Goal: Task Accomplishment & Management: Use online tool/utility

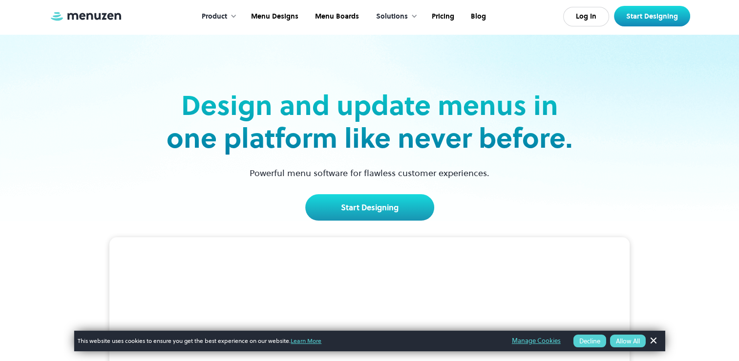
click at [657, 341] on link "Dismiss Banner" at bounding box center [653, 340] width 15 height 15
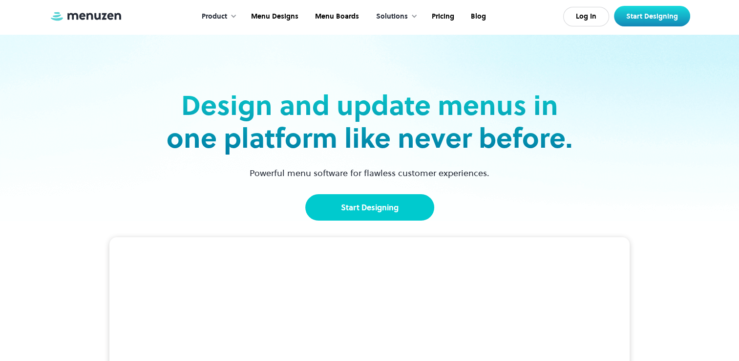
click at [386, 214] on link "Start Designing" at bounding box center [369, 207] width 129 height 26
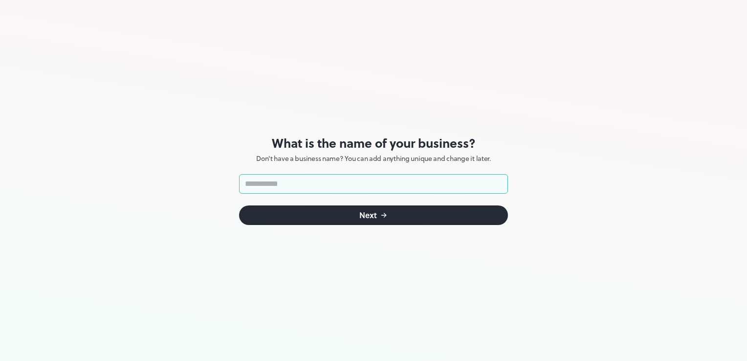
drag, startPoint x: 702, startPoint y: 103, endPoint x: 716, endPoint y: 108, distance: 15.2
click at [461, 221] on button "Next" at bounding box center [373, 215] width 269 height 20
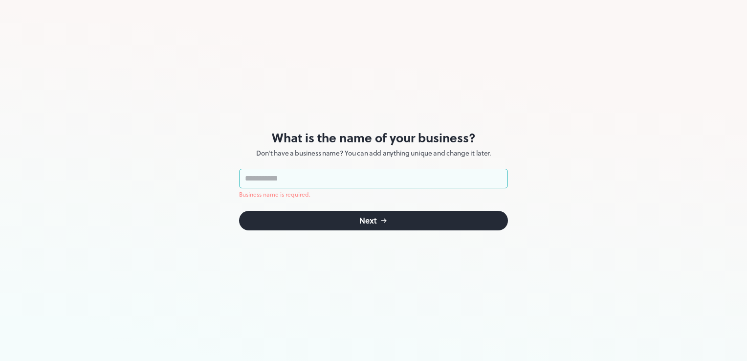
click at [462, 185] on input "text" at bounding box center [373, 179] width 269 height 20
type input "*"
type input "***"
click button "Next" at bounding box center [373, 221] width 269 height 20
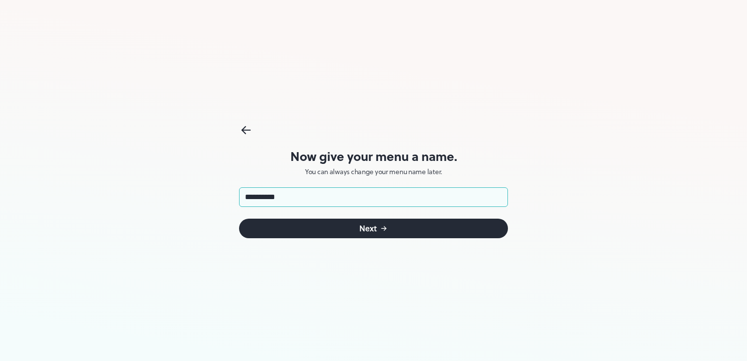
type input "**********"
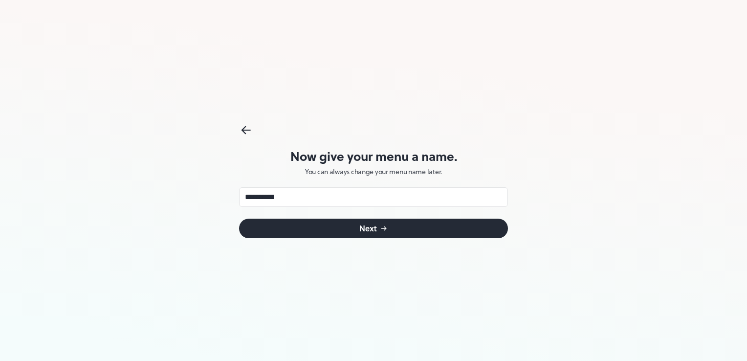
click at [446, 226] on button "Next" at bounding box center [373, 228] width 269 height 20
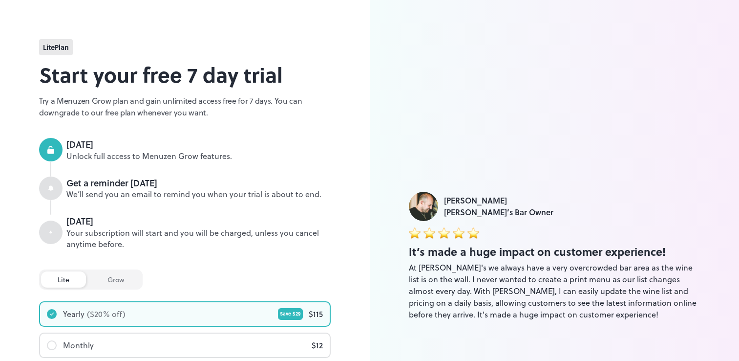
click at [106, 288] on div "lite grow" at bounding box center [91, 279] width 104 height 20
click at [112, 283] on div "grow" at bounding box center [116, 279] width 50 height 16
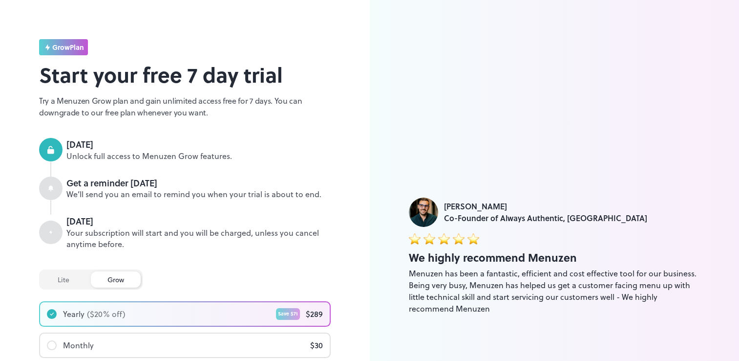
click at [68, 279] on div "lite" at bounding box center [63, 279] width 45 height 16
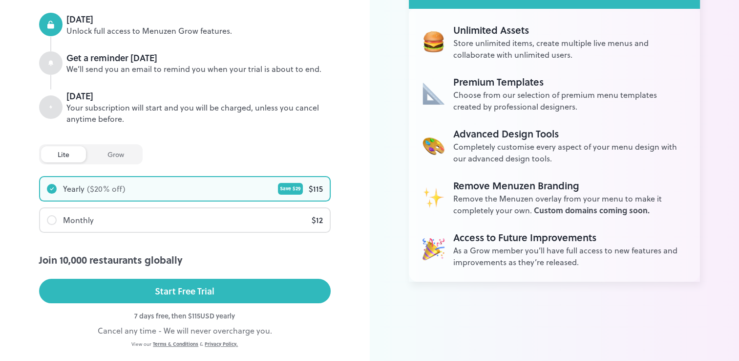
scroll to position [151, 0]
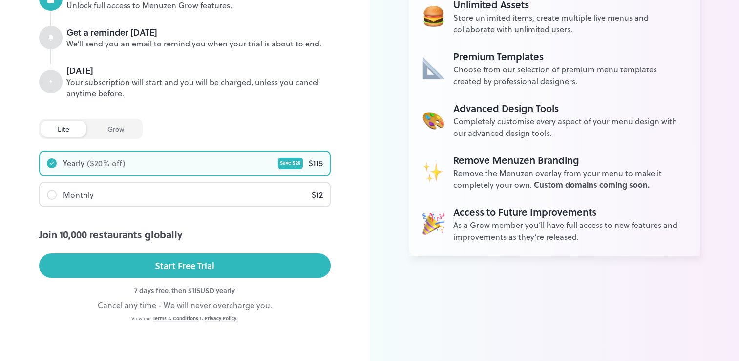
click at [235, 269] on button "Start Free Trial" at bounding box center [185, 265] width 292 height 24
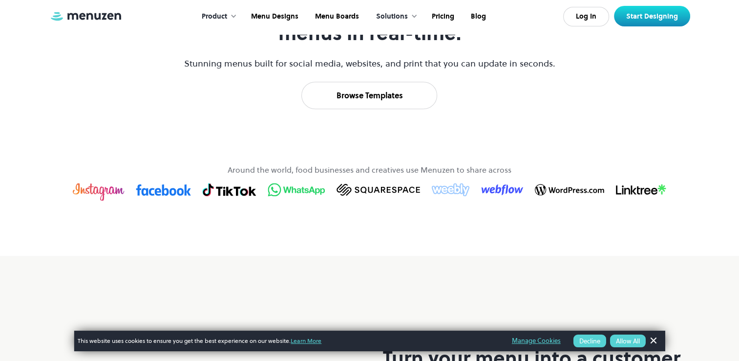
scroll to position [529, 0]
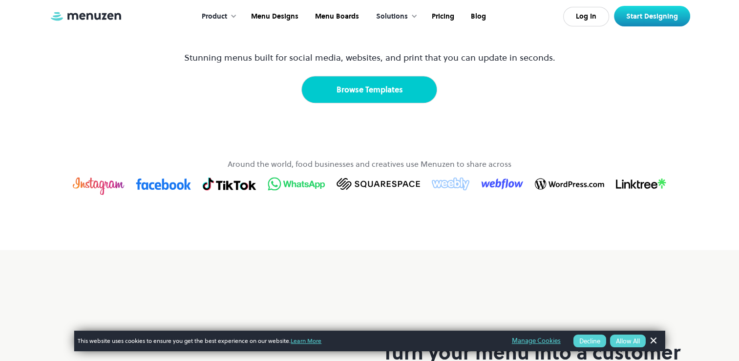
click at [346, 103] on link "Browse Templates" at bounding box center [369, 89] width 136 height 27
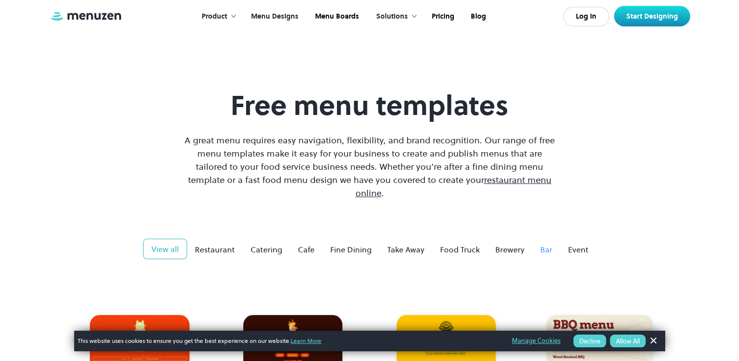
click at [547, 243] on div "Bar" at bounding box center [546, 249] width 12 height 12
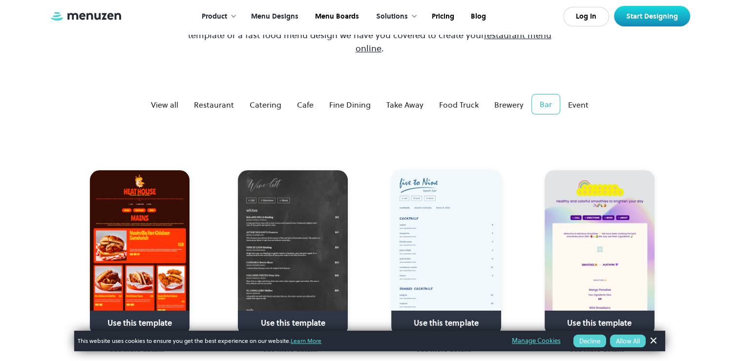
scroll to position [139, 0]
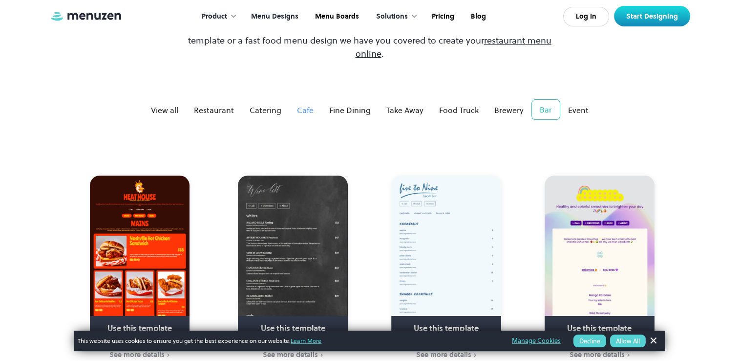
click at [312, 104] on div "Cafe" at bounding box center [305, 110] width 17 height 12
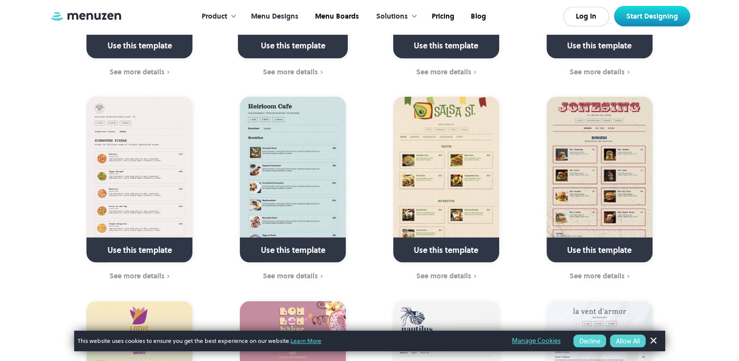
scroll to position [1854, 0]
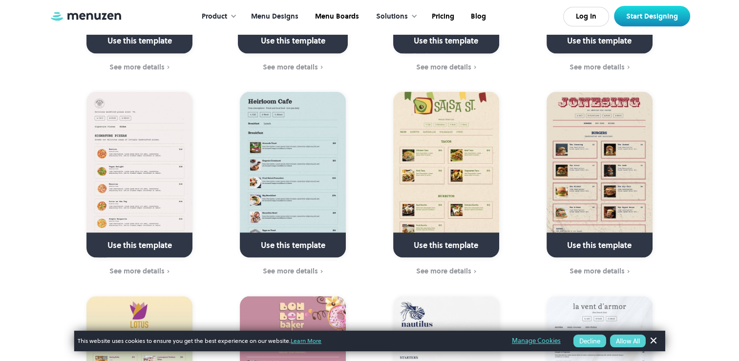
drag, startPoint x: 738, startPoint y: 194, endPoint x: 744, endPoint y: 209, distance: 15.2
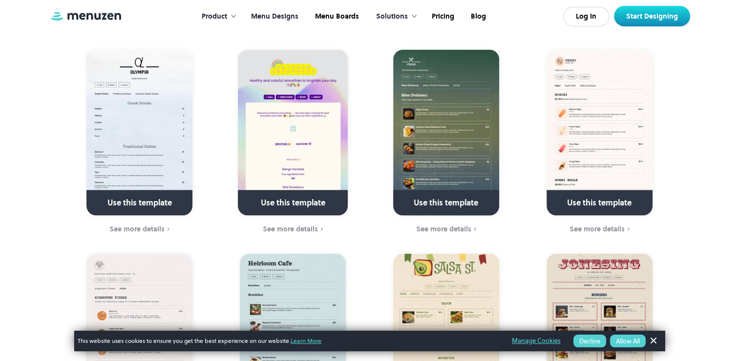
scroll to position [1689, 0]
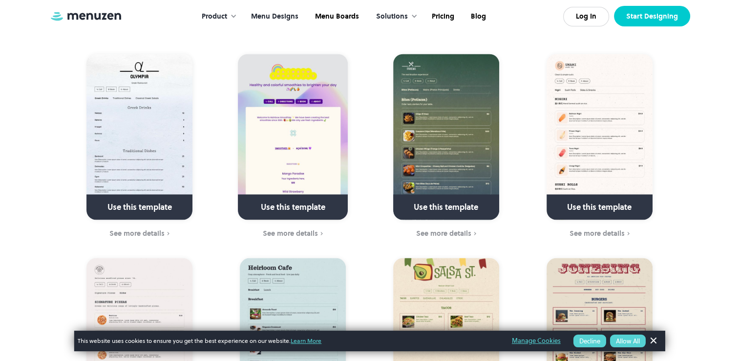
click at [645, 21] on link "Start Designing" at bounding box center [652, 16] width 76 height 21
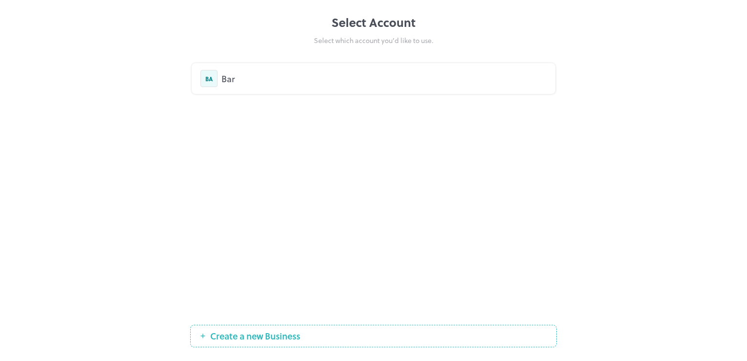
click at [338, 66] on div "BA Bar" at bounding box center [374, 78] width 364 height 31
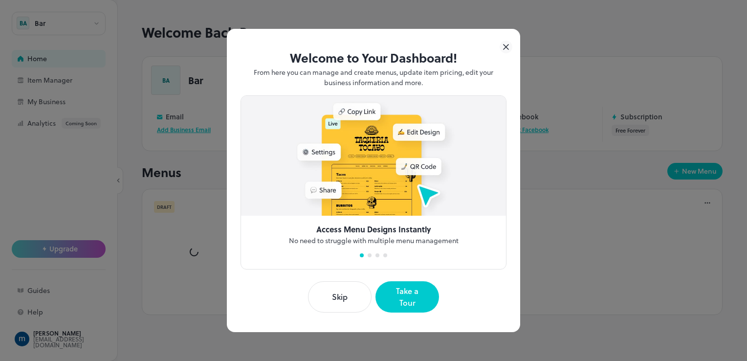
click at [345, 294] on button "Skip" at bounding box center [340, 296] width 64 height 31
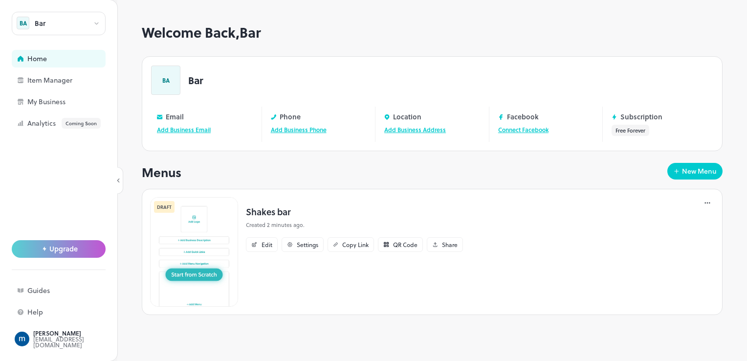
click at [215, 280] on img at bounding box center [194, 251] width 88 height 109
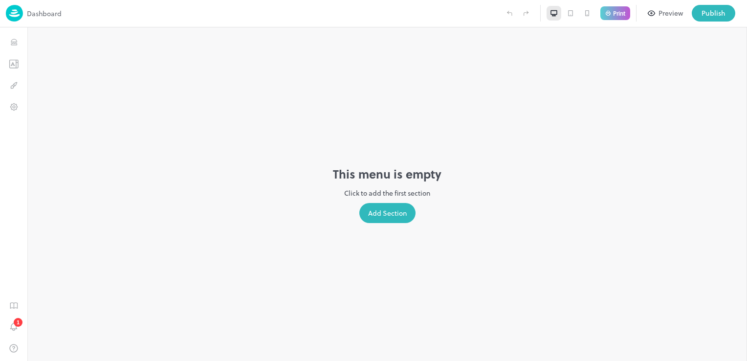
click at [406, 218] on div "Add Section" at bounding box center [387, 213] width 56 height 20
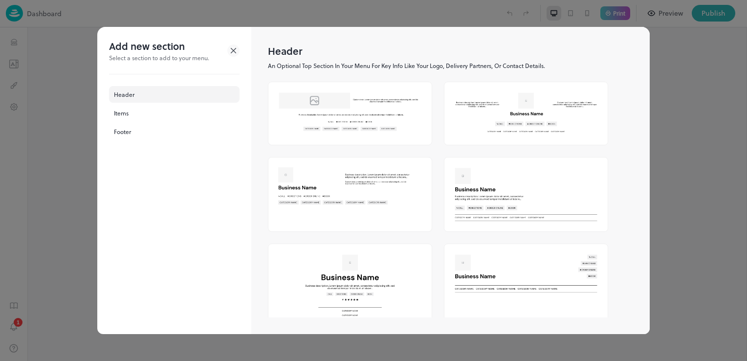
click at [232, 49] on icon at bounding box center [233, 50] width 5 height 5
click at [8, 64] on div at bounding box center [373, 180] width 747 height 361
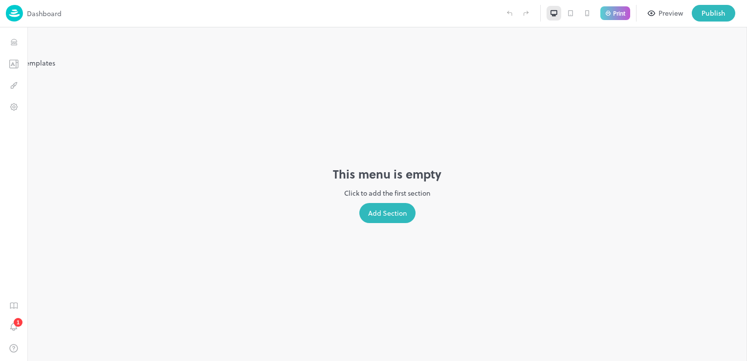
click at [9, 64] on icon "Templates" at bounding box center [14, 63] width 10 height 9
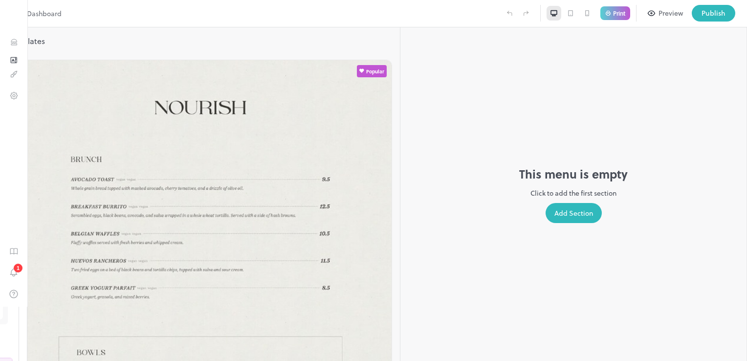
click at [400, 120] on div "This menu is empty Click to add the first section Add Section" at bounding box center [573, 193] width 347 height 333
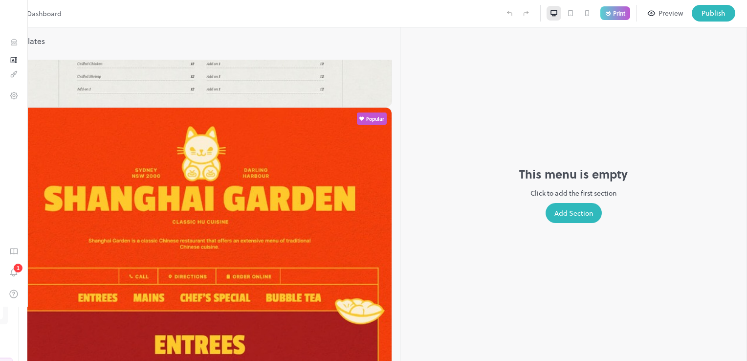
scroll to position [450, 0]
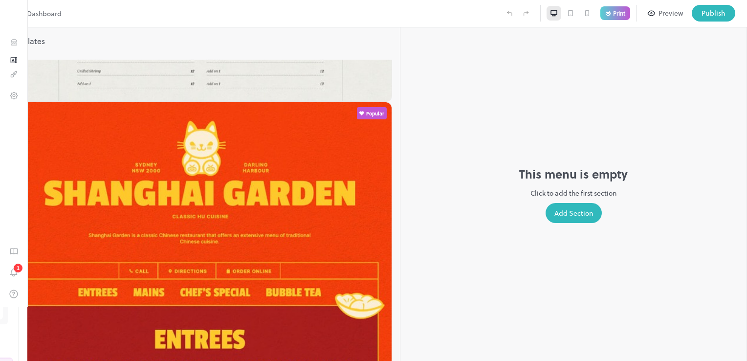
drag, startPoint x: 189, startPoint y: 218, endPoint x: 192, endPoint y: 251, distance: 33.3
click at [192, 251] on div "**********" at bounding box center [373, 180] width 747 height 361
drag, startPoint x: 192, startPoint y: 251, endPoint x: 187, endPoint y: 221, distance: 30.2
click at [187, 221] on div "Popular Popular Popular Popular Popular Popular Popular Popular Popular Popular" at bounding box center [200, 210] width 400 height 301
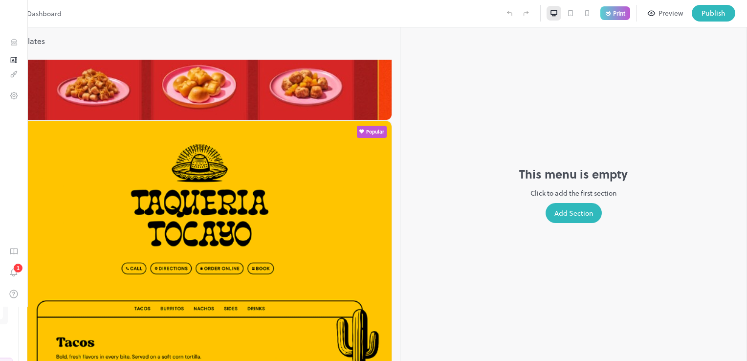
scroll to position [926, 0]
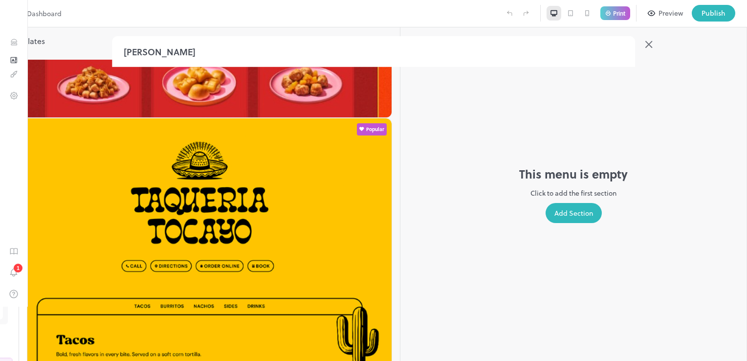
drag, startPoint x: 226, startPoint y: 232, endPoint x: 666, endPoint y: 108, distance: 457.2
drag, startPoint x: 666, startPoint y: 108, endPoint x: 697, endPoint y: 78, distance: 43.9
click at [697, 78] on div at bounding box center [373, 180] width 747 height 361
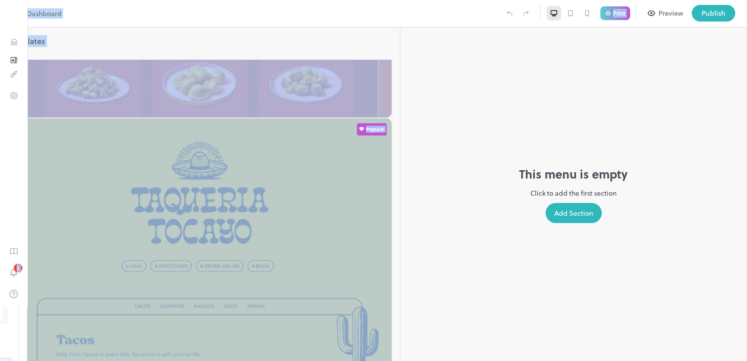
drag, startPoint x: 0, startPoint y: 14, endPoint x: 345, endPoint y: 110, distance: 358.2
click at [345, 110] on div "**********" at bounding box center [373, 180] width 747 height 361
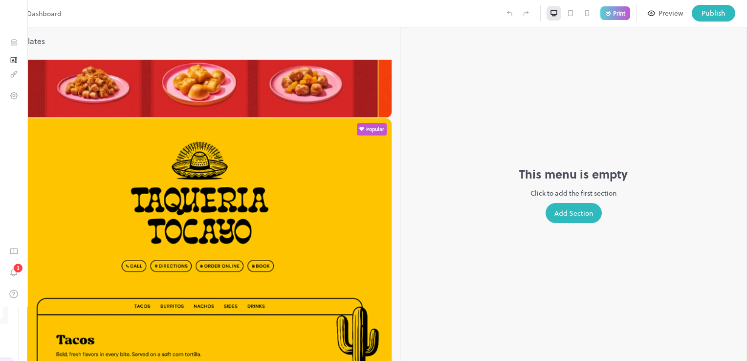
click at [707, 315] on div "This menu is empty Click to add the first section Add Section" at bounding box center [573, 193] width 347 height 333
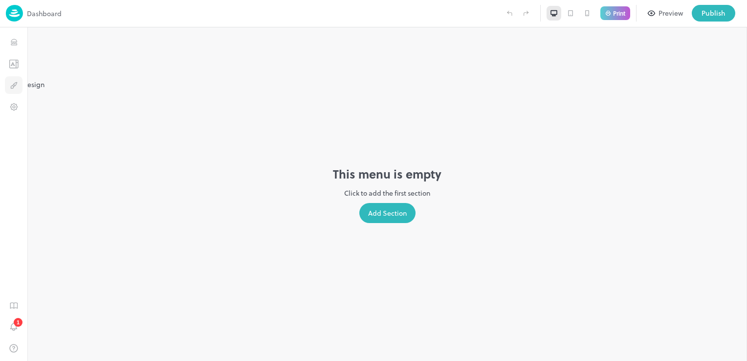
click at [13, 91] on button "Design" at bounding box center [14, 85] width 18 height 18
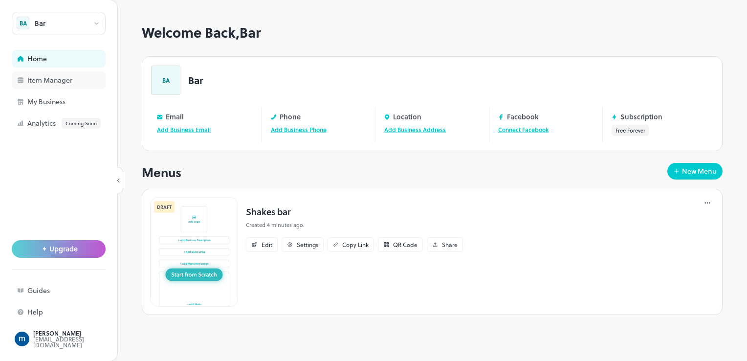
click at [44, 85] on div "Item Manager" at bounding box center [59, 80] width 94 height 18
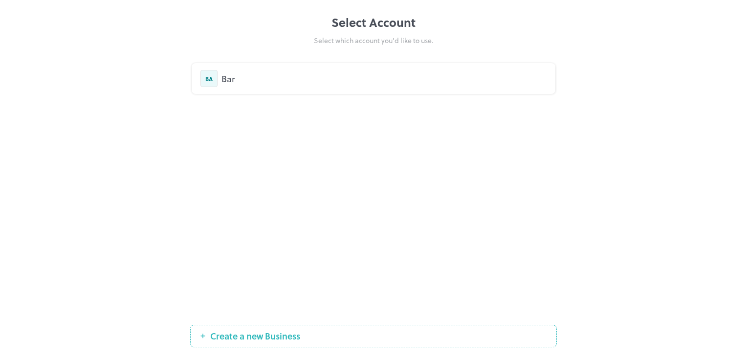
click at [305, 89] on div "BA Bar" at bounding box center [374, 78] width 364 height 31
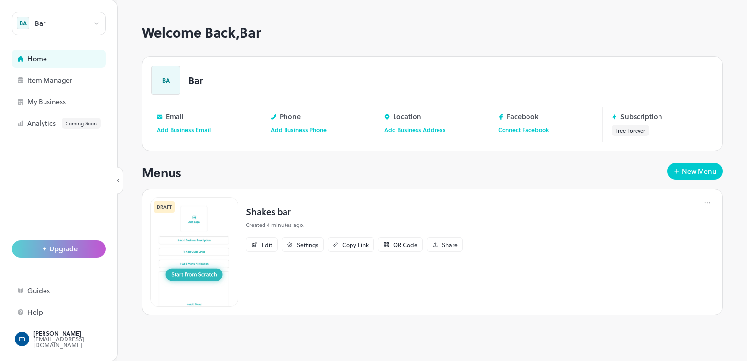
click at [202, 277] on img at bounding box center [194, 251] width 88 height 109
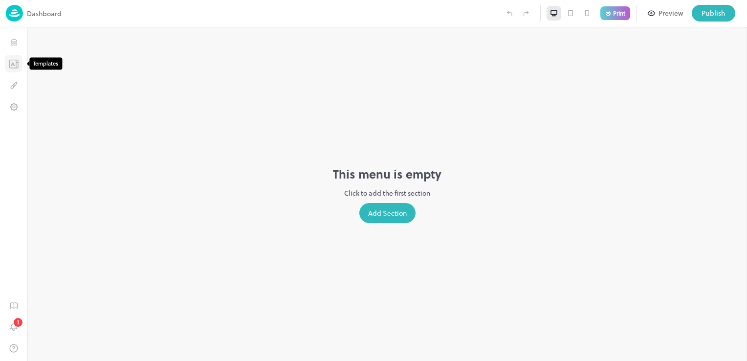
click at [10, 59] on icon "Templates" at bounding box center [14, 63] width 10 height 9
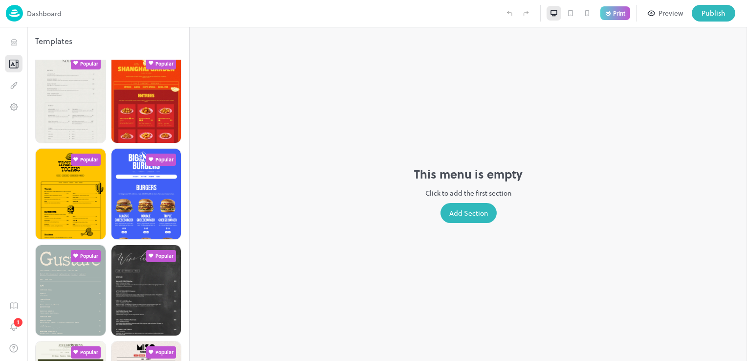
scroll to position [9, 0]
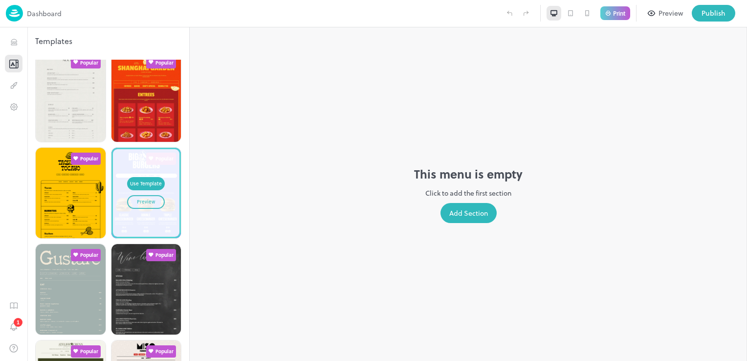
click at [151, 195] on button "Preview" at bounding box center [146, 202] width 38 height 14
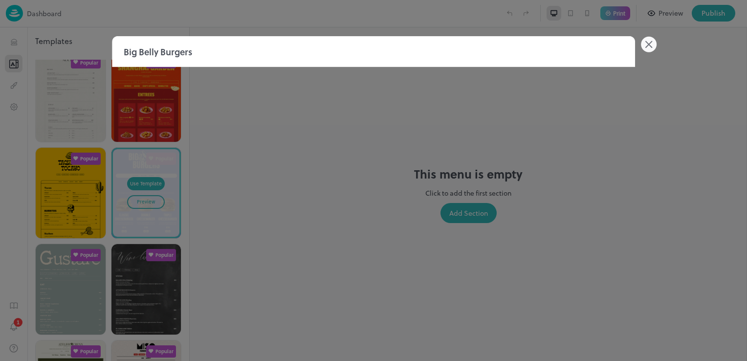
click at [649, 45] on icon at bounding box center [649, 45] width 6 height 6
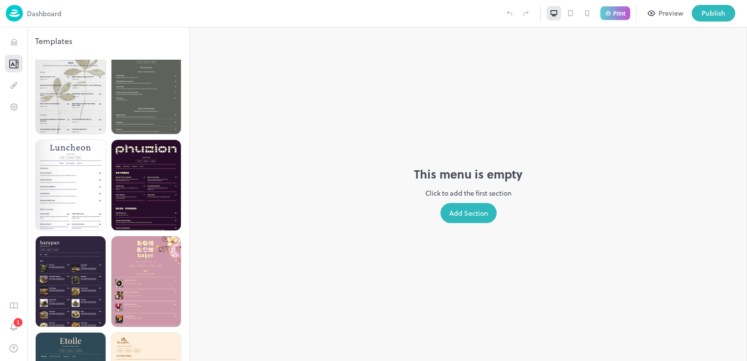
scroll to position [2330, 0]
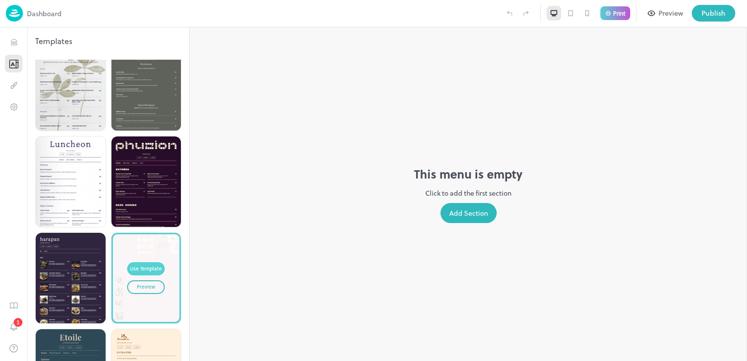
click at [145, 265] on div "Use Template" at bounding box center [146, 269] width 32 height 8
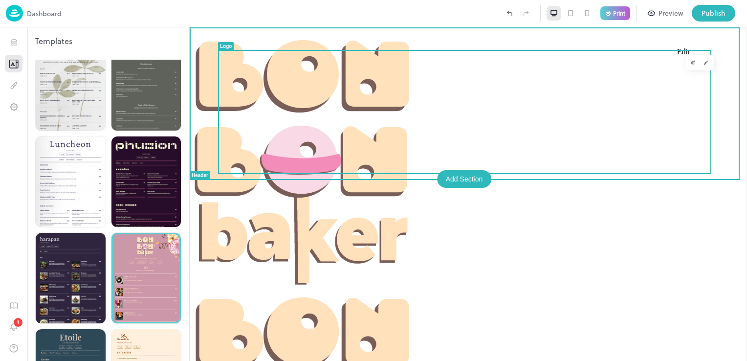
click at [687, 66] on button "Edit" at bounding box center [693, 62] width 13 height 13
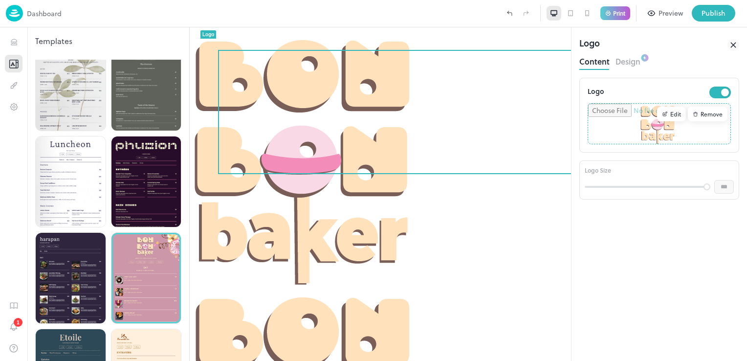
click at [700, 111] on div "Remove" at bounding box center [708, 114] width 40 height 15
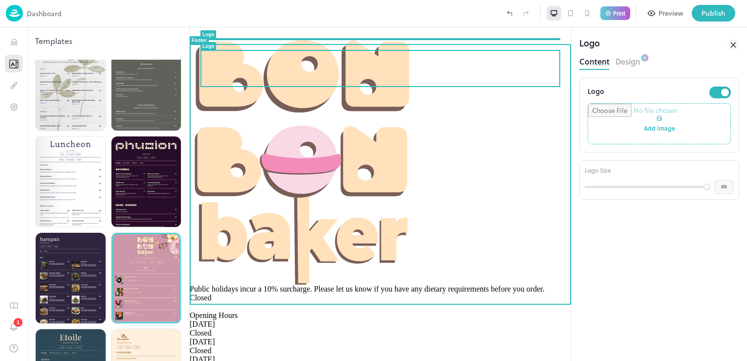
click at [392, 79] on img at bounding box center [312, 155] width 244 height 257
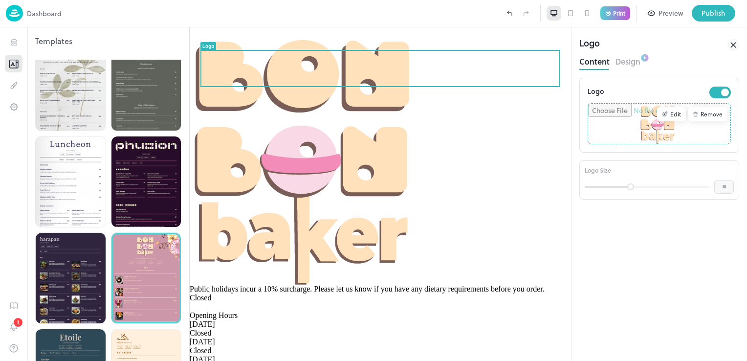
click at [719, 118] on div "Remove" at bounding box center [708, 114] width 40 height 15
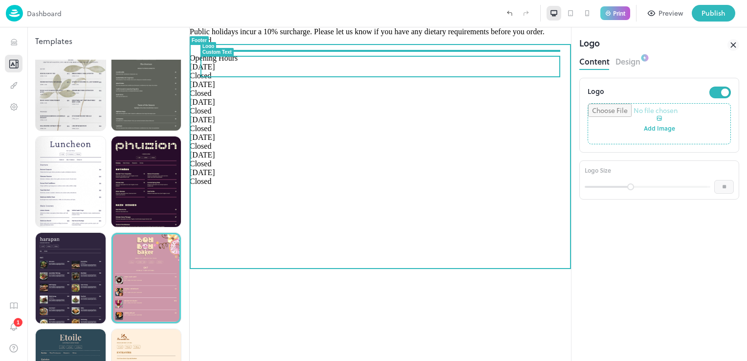
click at [477, 36] on span "Public holidays incur a 10% surcharge. Please let us know if you have any dieta…" at bounding box center [367, 31] width 355 height 8
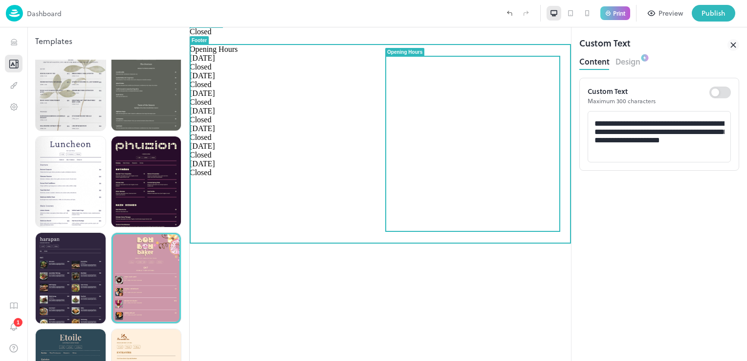
click at [385, 173] on div at bounding box center [385, 144] width 1 height 176
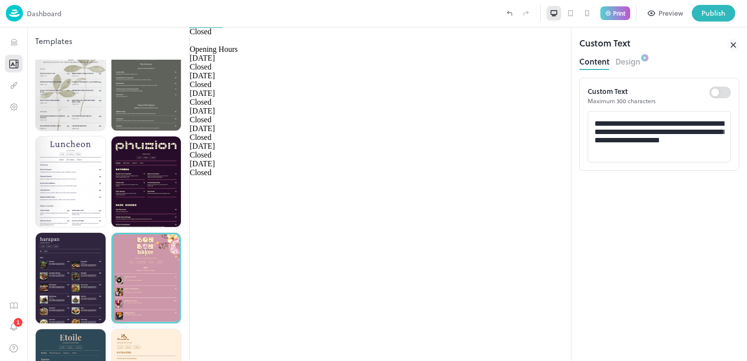
click at [735, 44] on icon at bounding box center [733, 45] width 12 height 12
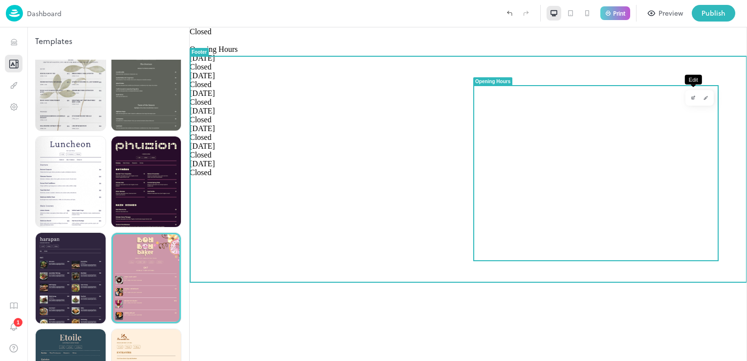
click at [693, 99] on icon "Edit" at bounding box center [692, 98] width 2 height 2
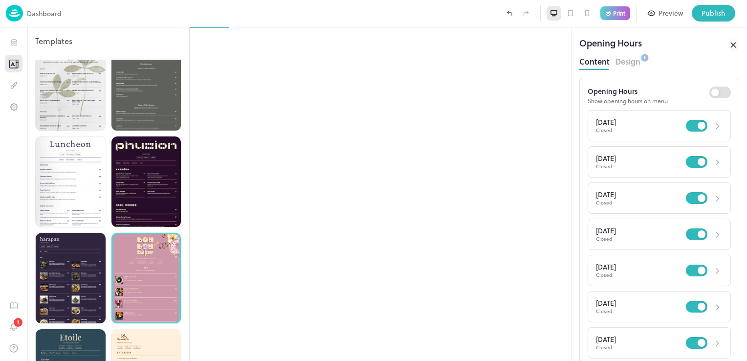
click at [736, 46] on icon at bounding box center [733, 45] width 12 height 12
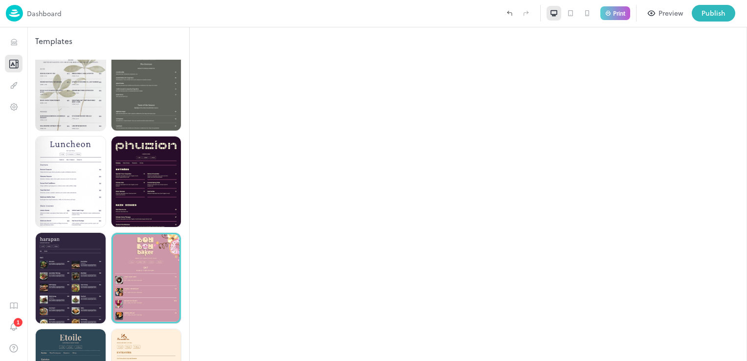
drag, startPoint x: 321, startPoint y: 226, endPoint x: 332, endPoint y: 171, distance: 56.3
click at [332, 171] on div at bounding box center [468, 193] width 557 height 333
drag, startPoint x: 746, startPoint y: 105, endPoint x: 746, endPoint y: 153, distance: 48.4
click at [746, 153] on html "**********" at bounding box center [373, 180] width 747 height 361
click at [435, 273] on div at bounding box center [468, 193] width 557 height 333
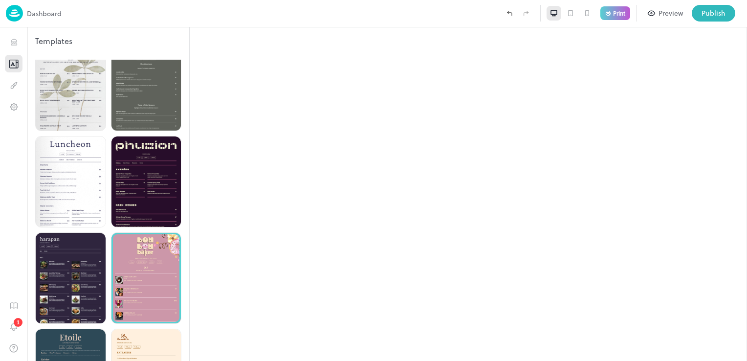
click at [435, 273] on div at bounding box center [468, 193] width 557 height 333
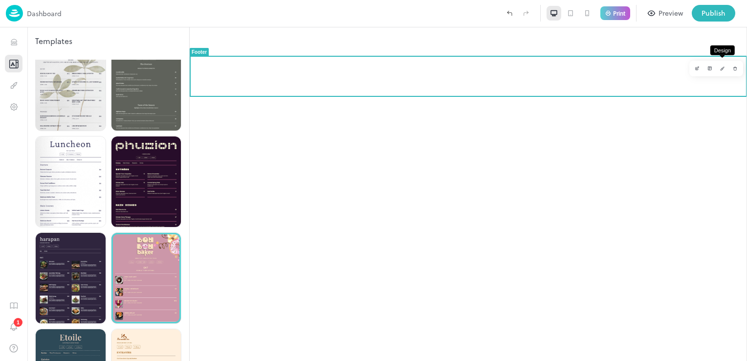
click at [725, 71] on icon "Design" at bounding box center [722, 68] width 5 height 5
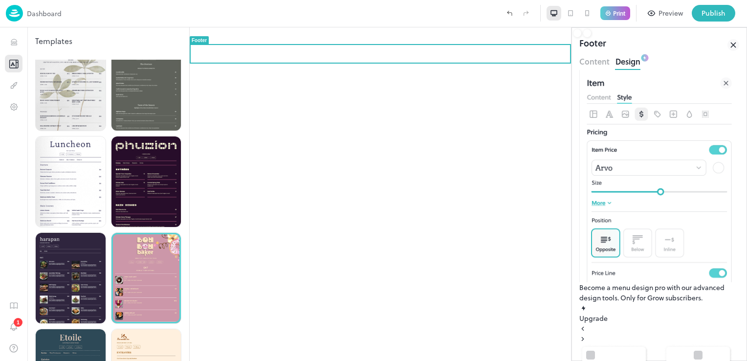
click at [602, 65] on button "Content" at bounding box center [594, 60] width 30 height 13
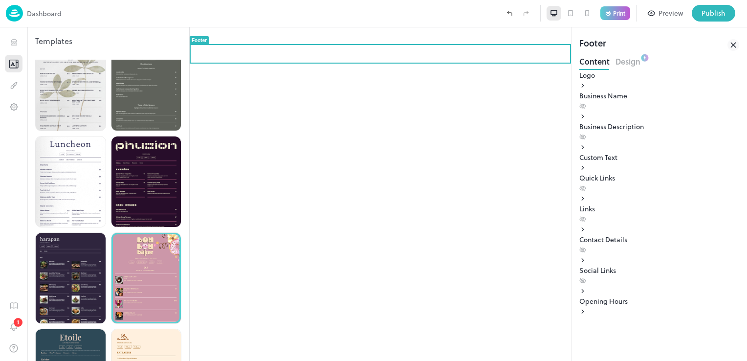
click at [586, 192] on icon at bounding box center [582, 188] width 7 height 7
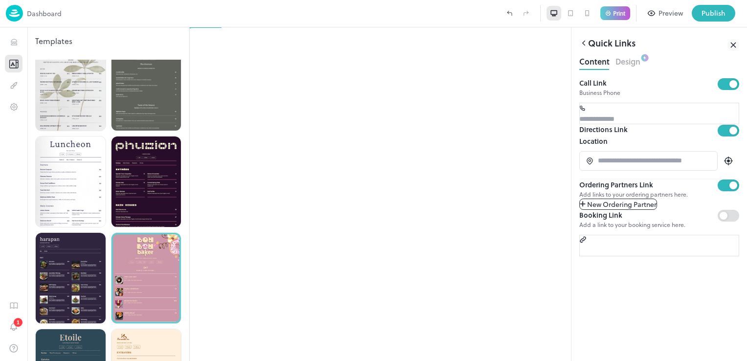
click at [582, 45] on icon at bounding box center [583, 43] width 9 height 9
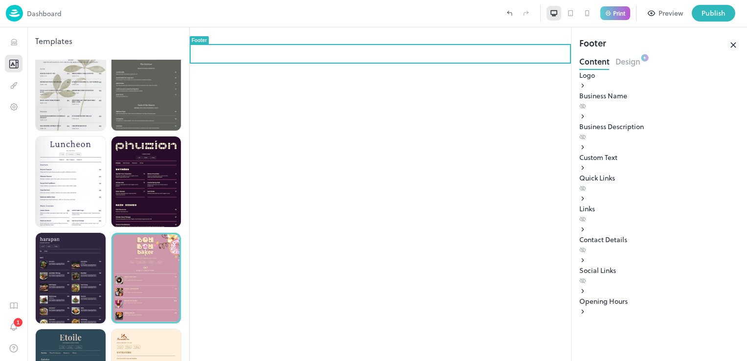
click at [633, 63] on button "Design" at bounding box center [627, 60] width 25 height 13
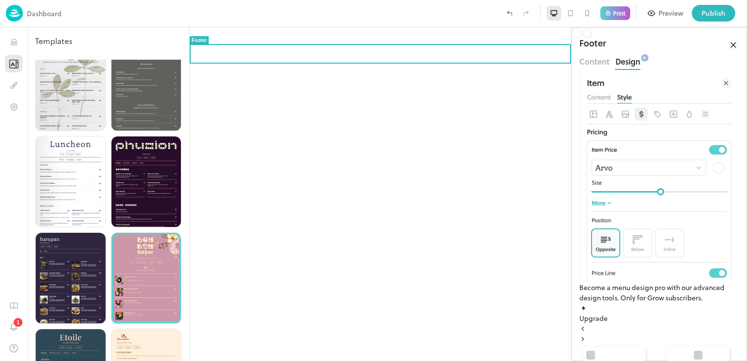
click at [609, 344] on img at bounding box center [613, 366] width 69 height 45
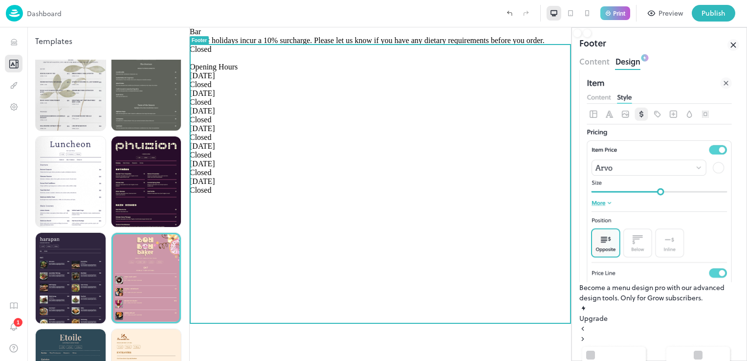
click at [695, 344] on img at bounding box center [697, 363] width 69 height 39
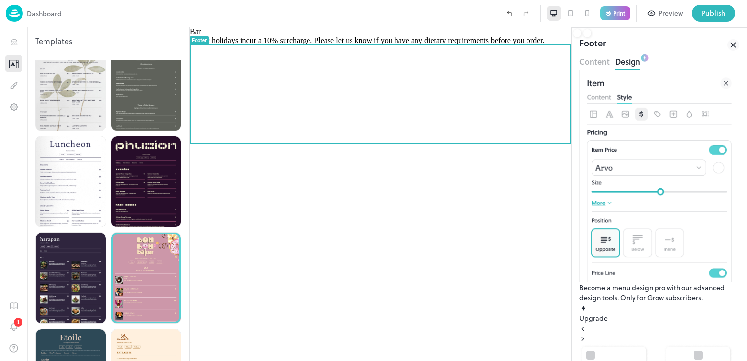
click at [586, 335] on icon at bounding box center [582, 338] width 7 height 7
click at [708, 344] on img at bounding box center [697, 363] width 69 height 39
click at [586, 335] on icon at bounding box center [582, 338] width 7 height 7
click at [704, 344] on img at bounding box center [697, 363] width 69 height 39
click at [586, 335] on icon at bounding box center [582, 338] width 7 height 7
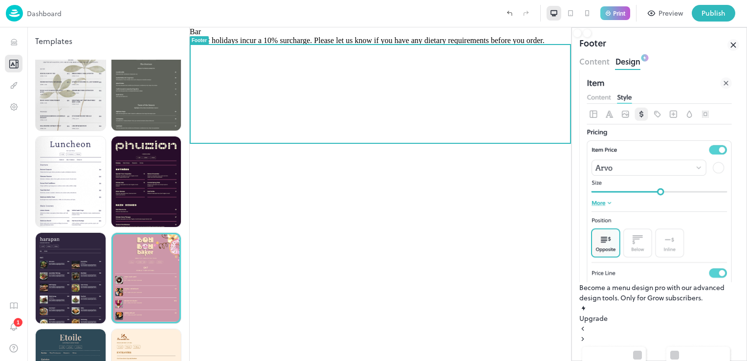
click at [706, 344] on img at bounding box center [697, 364] width 69 height 40
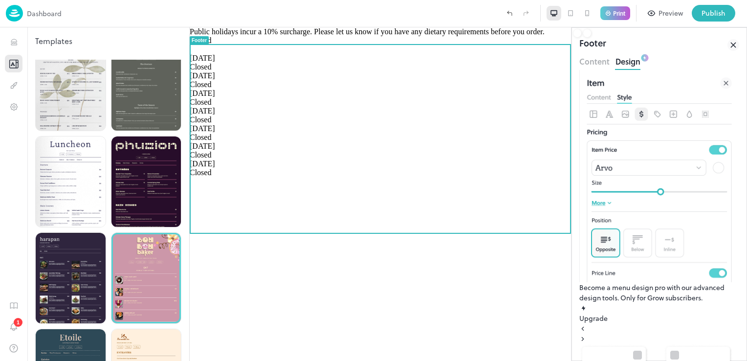
click at [585, 323] on div at bounding box center [659, 328] width 160 height 10
click at [586, 323] on div at bounding box center [659, 328] width 160 height 10
click at [696, 344] on img at bounding box center [697, 363] width 69 height 39
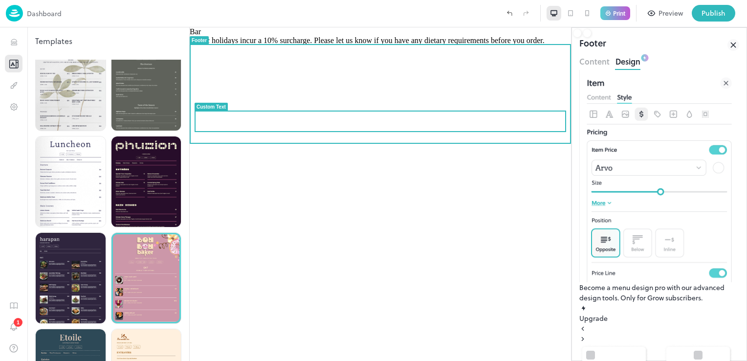
click at [410, 44] on span "Public holidays incur a 10% surcharge. Please let us know if you have any dieta…" at bounding box center [367, 40] width 355 height 8
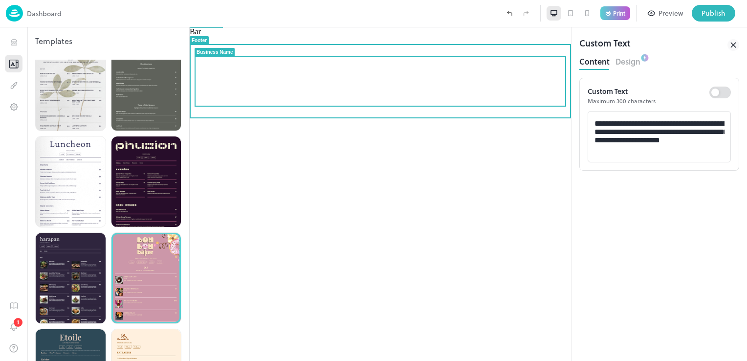
click at [201, 36] on span "Bar" at bounding box center [195, 31] width 11 height 8
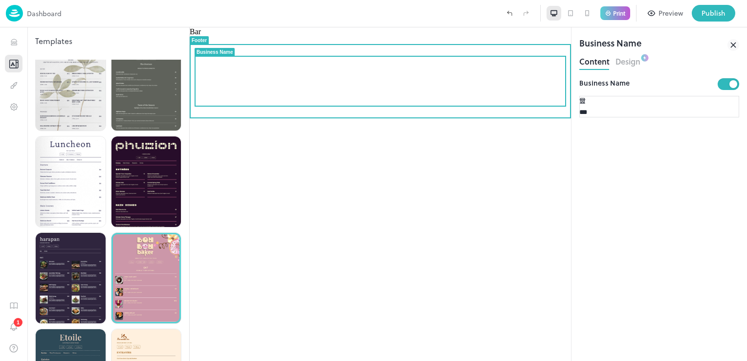
click at [201, 36] on span "Bar" at bounding box center [195, 31] width 11 height 8
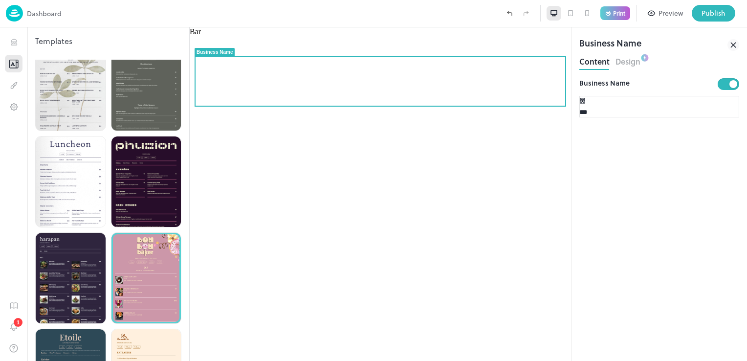
click at [647, 117] on input "***" at bounding box center [613, 112] width 68 height 10
type input "*"
type input "**********"
click at [632, 60] on button "Design" at bounding box center [627, 60] width 25 height 13
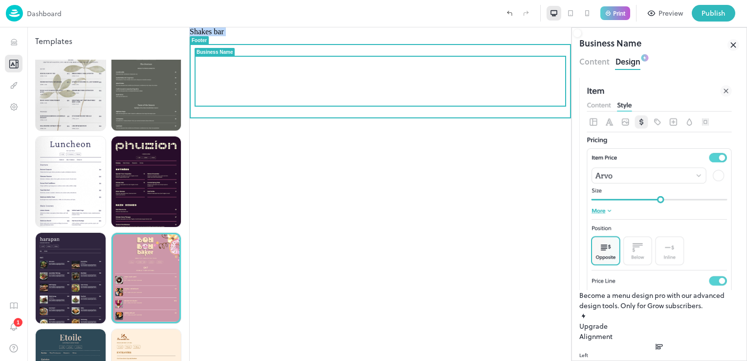
click at [224, 36] on span "Shakes bar" at bounding box center [207, 31] width 34 height 8
click at [409, 184] on div "Shakes bar" at bounding box center [380, 193] width 381 height 333
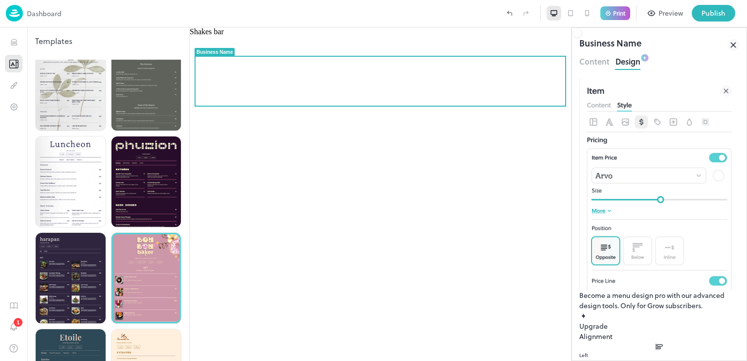
click at [735, 44] on icon at bounding box center [733, 45] width 12 height 12
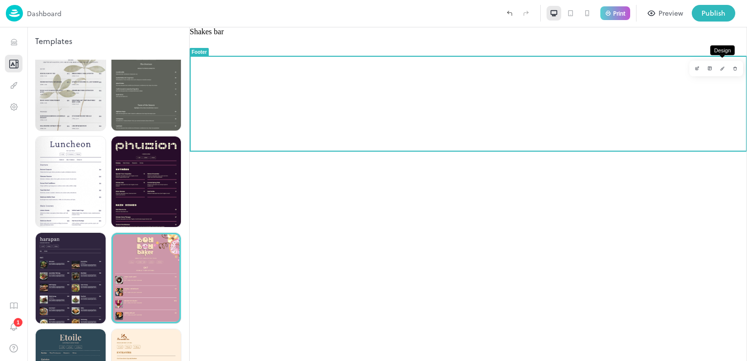
click at [721, 67] on icon "Design" at bounding box center [722, 68] width 5 height 5
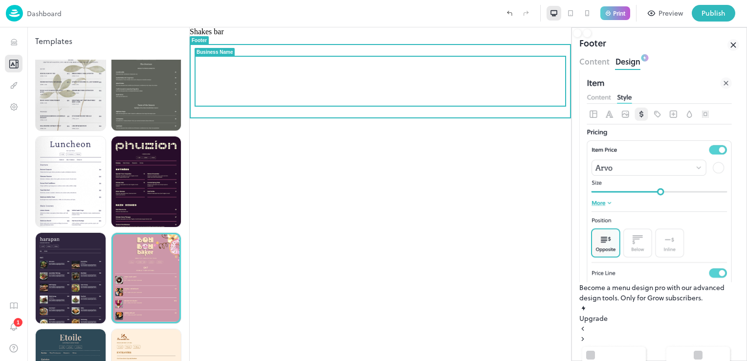
click at [224, 36] on span "Shakes bar" at bounding box center [207, 31] width 34 height 8
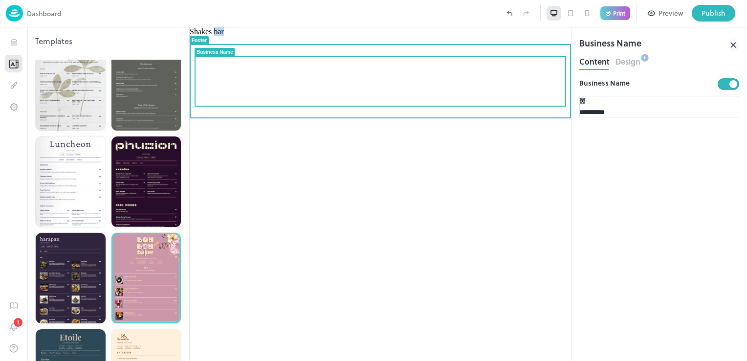
click at [224, 36] on span "Shakes bar" at bounding box center [207, 31] width 34 height 8
drag, startPoint x: 451, startPoint y: 75, endPoint x: 516, endPoint y: 92, distance: 66.6
click at [516, 36] on div "Shakes bar" at bounding box center [380, 31] width 381 height 9
drag, startPoint x: 253, startPoint y: 80, endPoint x: 522, endPoint y: 72, distance: 269.8
click at [522, 36] on div "Shakes bar" at bounding box center [380, 31] width 381 height 9
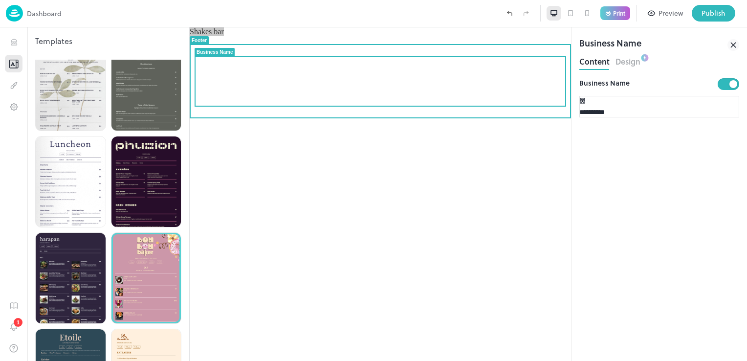
drag, startPoint x: 333, startPoint y: 45, endPoint x: 629, endPoint y: 67, distance: 297.4
click at [629, 67] on div "Content Design" at bounding box center [659, 62] width 160 height 16
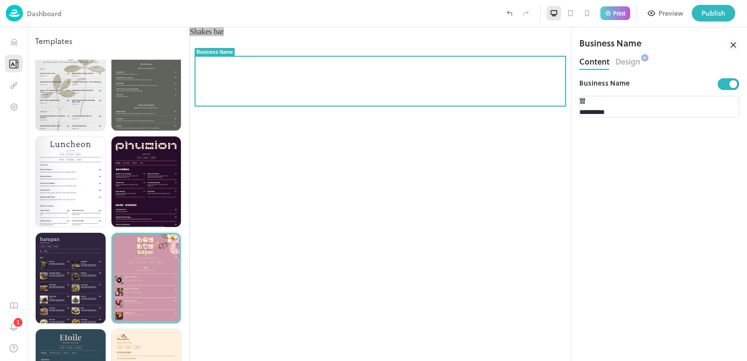
click at [630, 65] on button "Design" at bounding box center [627, 60] width 25 height 13
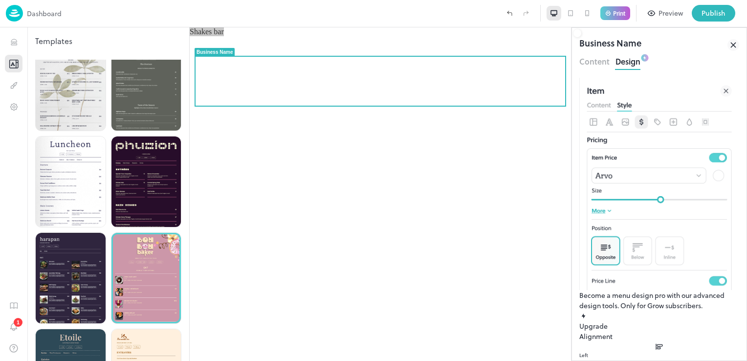
click at [598, 60] on button "Content" at bounding box center [594, 60] width 30 height 13
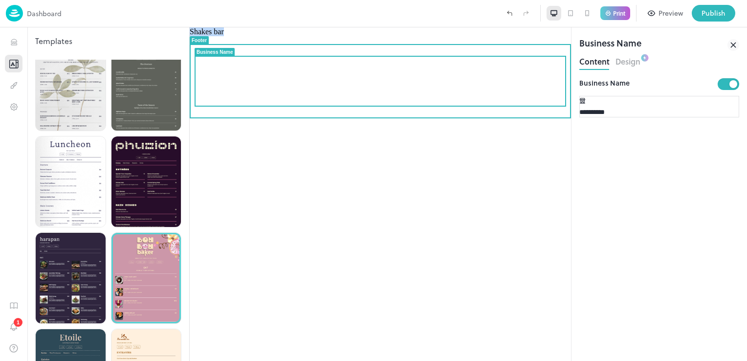
click at [395, 167] on div "Shakes bar" at bounding box center [380, 193] width 381 height 333
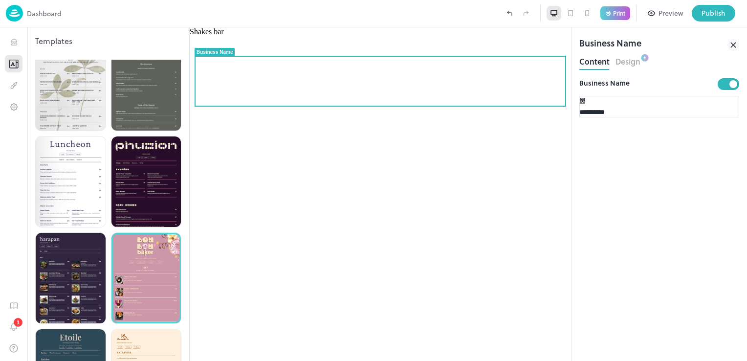
click at [374, 216] on div "Shakes bar" at bounding box center [380, 193] width 381 height 333
click at [732, 43] on icon at bounding box center [733, 45] width 12 height 12
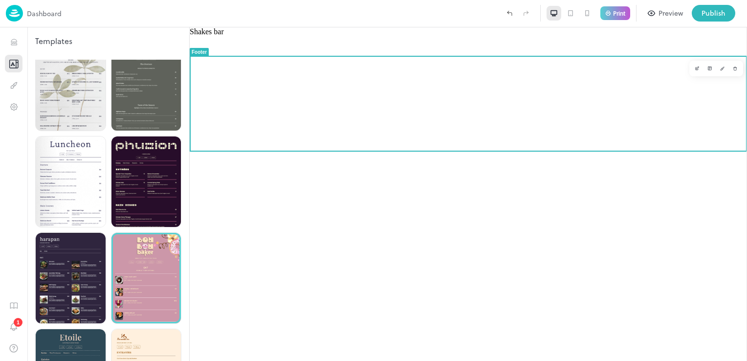
click at [640, 204] on div "Shakes bar" at bounding box center [468, 193] width 557 height 333
click at [709, 69] on icon "Layout" at bounding box center [710, 68] width 4 height 4
click at [677, 244] on div at bounding box center [468, 193] width 557 height 333
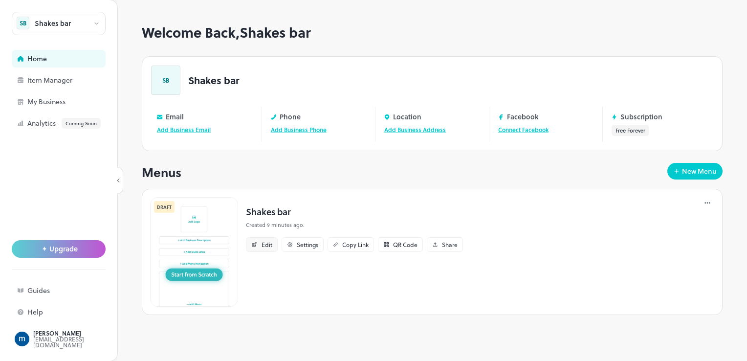
click at [250, 247] on div "Edit" at bounding box center [262, 244] width 32 height 15
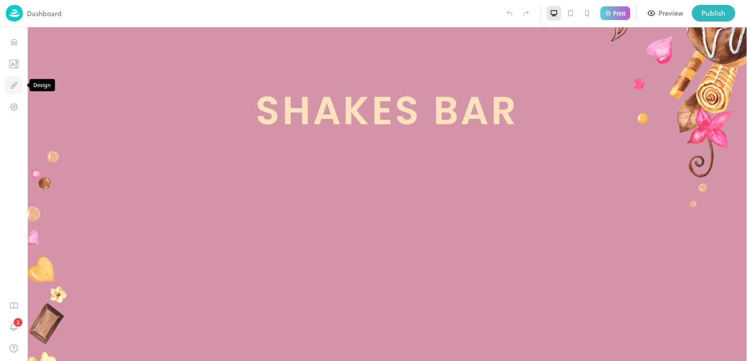
click at [20, 83] on button "Design" at bounding box center [14, 85] width 18 height 18
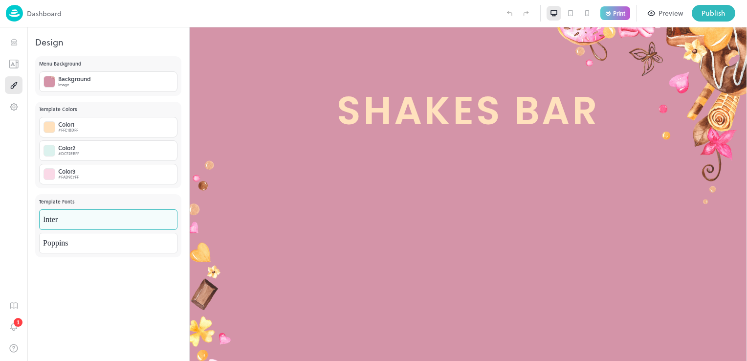
click at [88, 221] on body "**********" at bounding box center [373, 180] width 747 height 361
drag, startPoint x: 303, startPoint y: 309, endPoint x: 434, endPoint y: 128, distance: 223.6
click at [434, 128] on span "Shakes bar" at bounding box center [468, 110] width 263 height 49
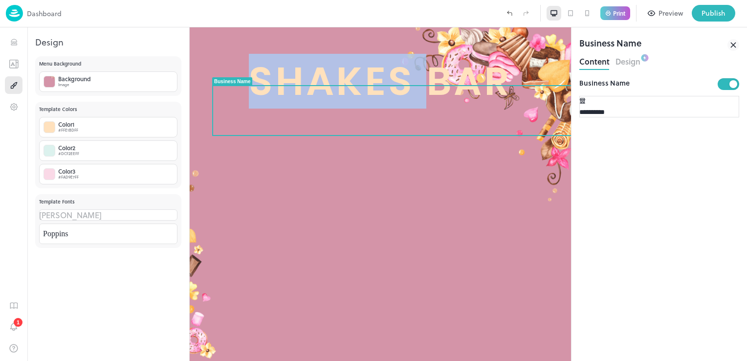
click at [434, 128] on div "Shakes bar" at bounding box center [380, 193] width 381 height 333
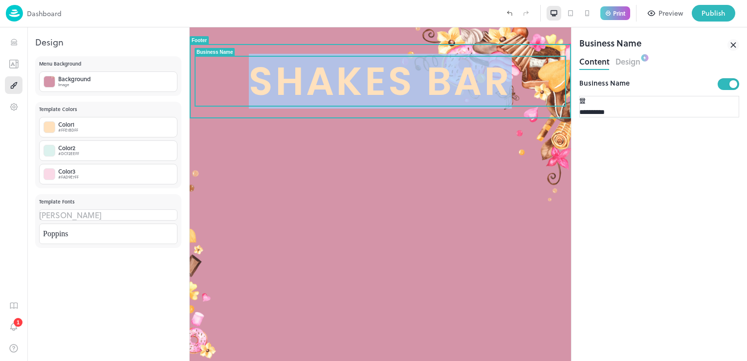
drag, startPoint x: 502, startPoint y: 85, endPoint x: 258, endPoint y: 79, distance: 244.4
click at [258, 79] on span "Shakes bar" at bounding box center [380, 81] width 263 height 49
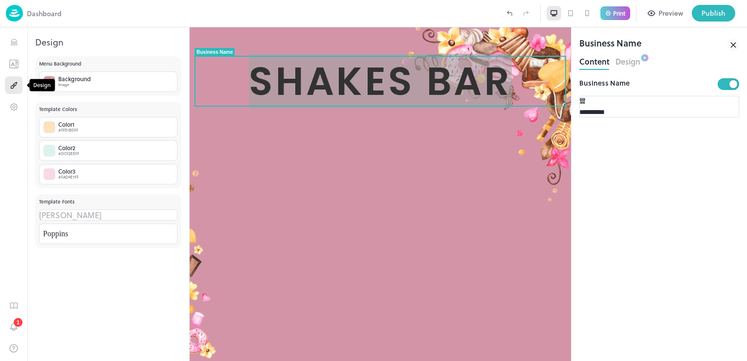
click at [12, 87] on icon "Design" at bounding box center [12, 87] width 2 height 2
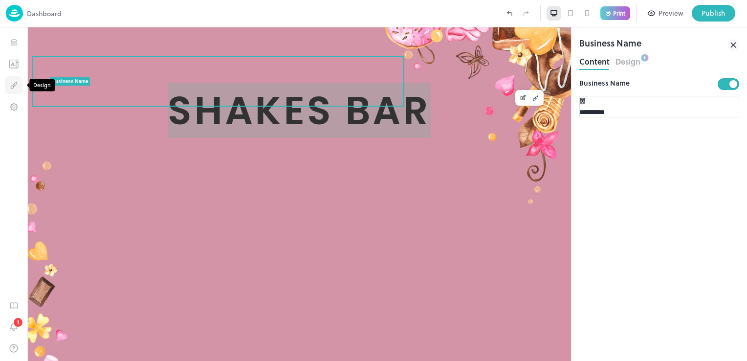
click at [14, 82] on icon "Design" at bounding box center [13, 85] width 9 height 9
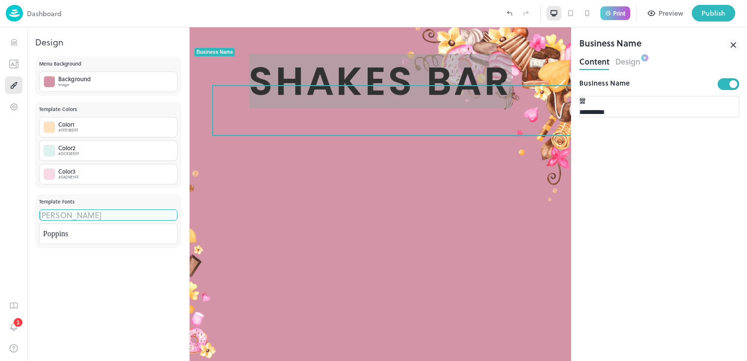
click at [129, 220] on body "**********" at bounding box center [373, 180] width 747 height 361
type input "**********"
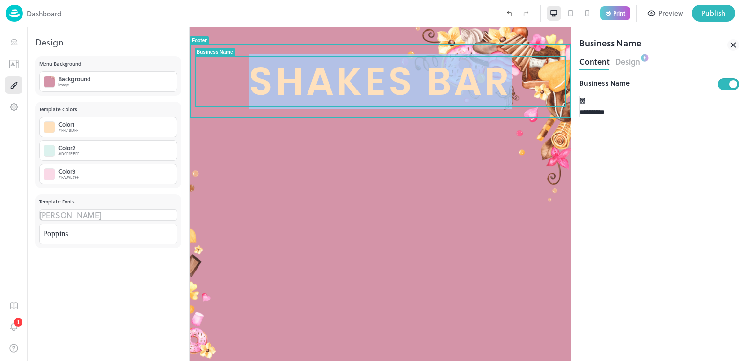
click at [395, 158] on div "Shakes bar" at bounding box center [380, 193] width 381 height 333
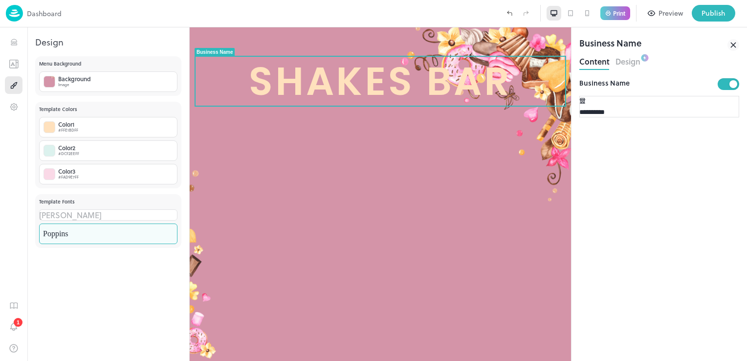
click at [113, 247] on body "**********" at bounding box center [373, 180] width 747 height 361
type input "**********"
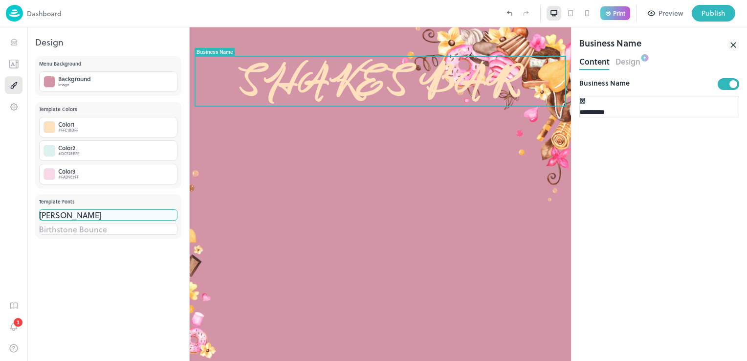
click at [100, 226] on body "**********" at bounding box center [373, 180] width 747 height 361
click at [103, 360] on div at bounding box center [373, 361] width 747 height 0
click at [103, 224] on body "**********" at bounding box center [373, 180] width 747 height 361
click at [103, 360] on div at bounding box center [373, 361] width 747 height 0
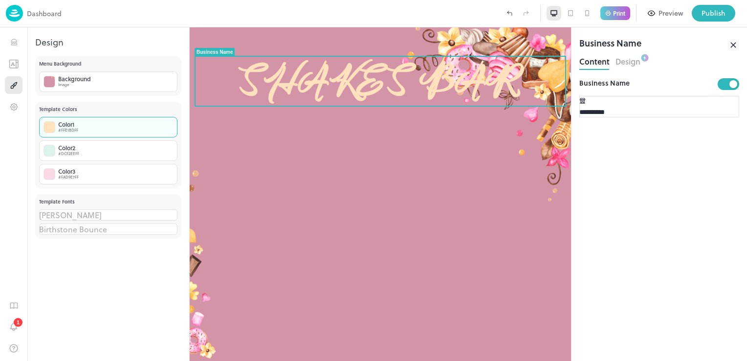
click at [50, 125] on div at bounding box center [49, 127] width 12 height 12
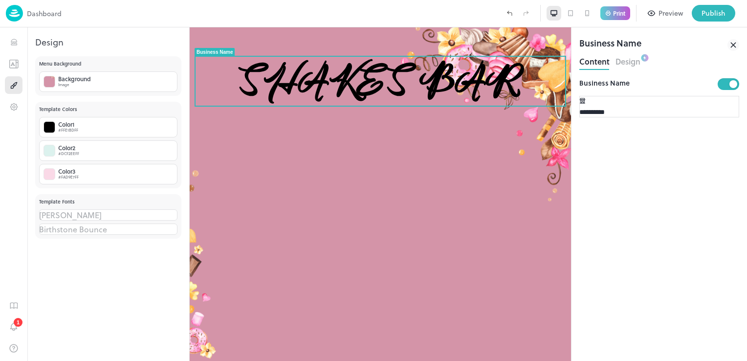
click at [51, 360] on div at bounding box center [373, 361] width 747 height 0
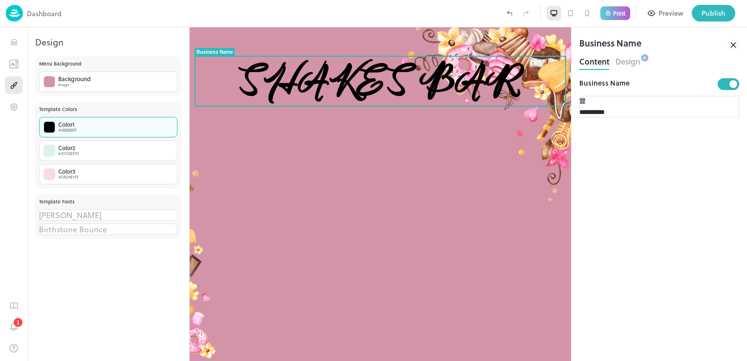
click at [51, 129] on div at bounding box center [49, 127] width 12 height 12
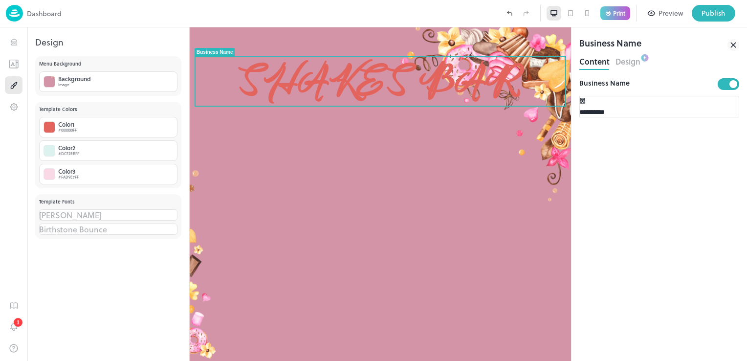
click at [86, 360] on div at bounding box center [373, 361] width 747 height 0
click at [8, 87] on button "Design" at bounding box center [14, 85] width 18 height 18
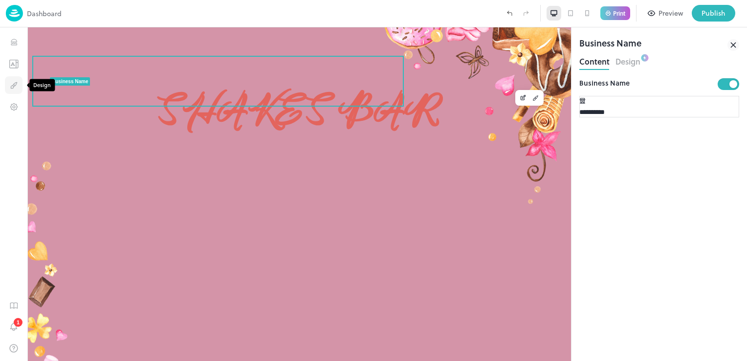
click at [8, 87] on button "Design" at bounding box center [14, 85] width 18 height 18
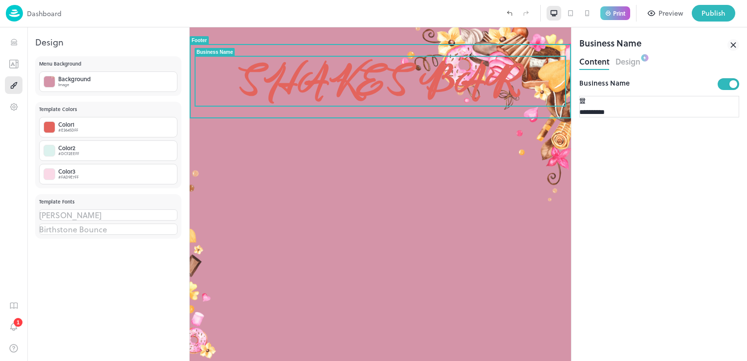
click at [308, 108] on div "Shakes bar" at bounding box center [379, 81] width 369 height 61
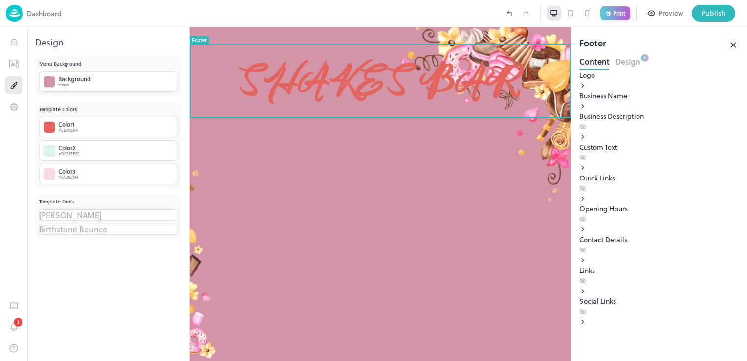
click at [308, 179] on div "Shakes bar" at bounding box center [380, 193] width 381 height 333
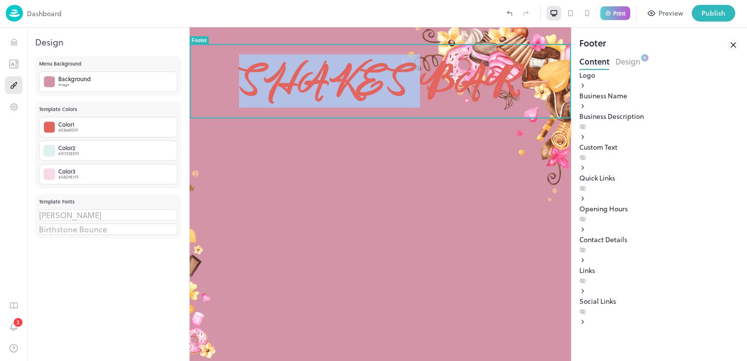
click at [308, 179] on div "Shakes bar" at bounding box center [380, 193] width 381 height 333
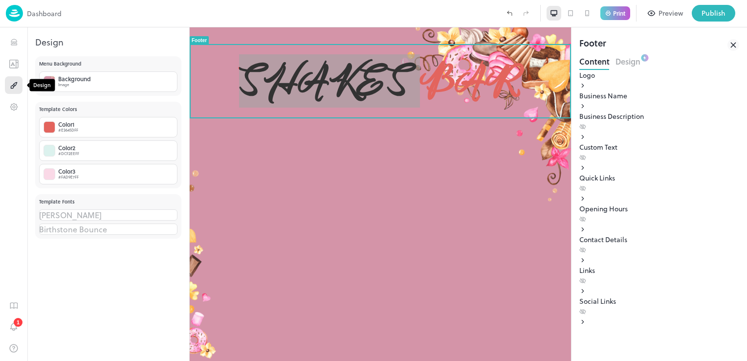
click at [16, 80] on button "Design" at bounding box center [14, 85] width 18 height 18
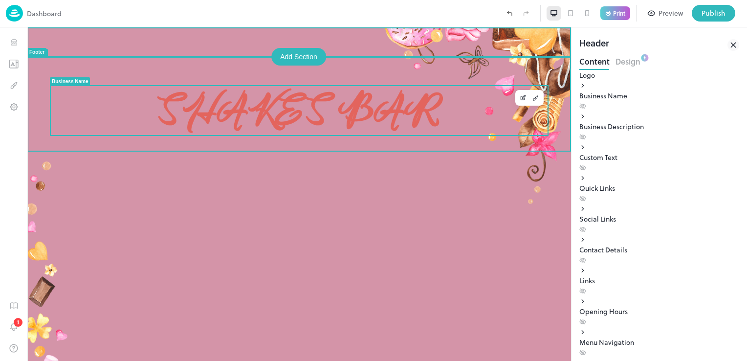
drag, startPoint x: 49, startPoint y: 55, endPoint x: 128, endPoint y: 110, distance: 95.7
click at [129, 111] on div "Shakes bar" at bounding box center [298, 193] width 543 height 333
click at [51, 99] on div "Shakes bar" at bounding box center [299, 110] width 496 height 49
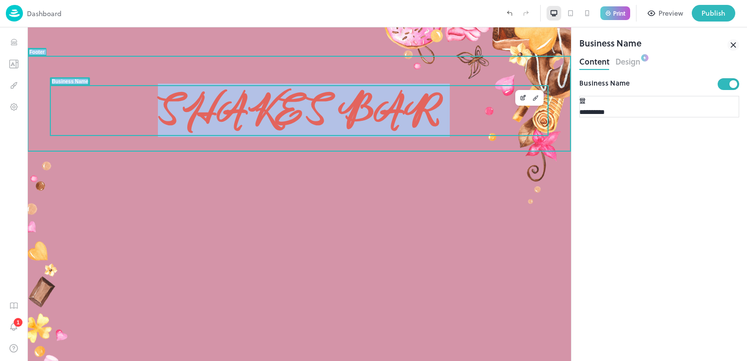
drag, startPoint x: 49, startPoint y: 98, endPoint x: 129, endPoint y: 108, distance: 80.3
click at [129, 108] on div "Shakes bar Footer Business Name" at bounding box center [298, 193] width 543 height 333
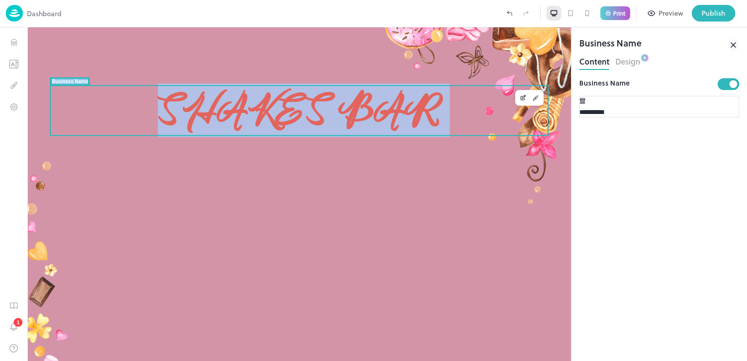
click at [274, 198] on div "Shakes bar" at bounding box center [298, 193] width 543 height 333
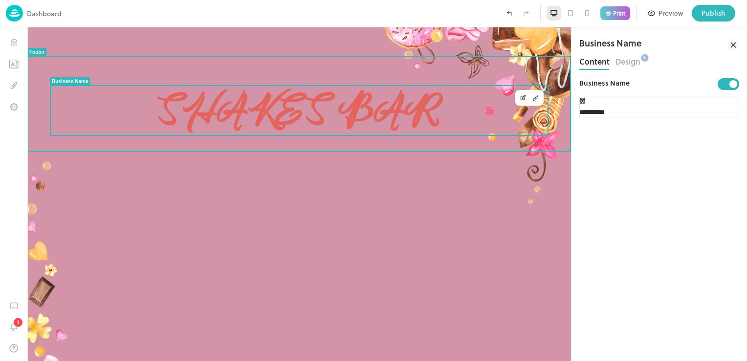
click at [365, 107] on span "Shakes bar" at bounding box center [299, 110] width 283 height 49
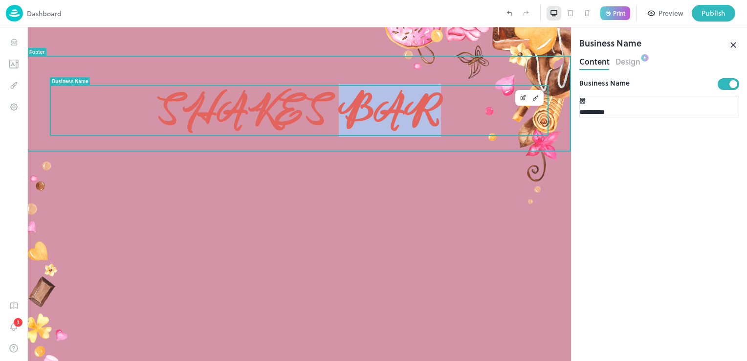
click at [365, 107] on span "Shakes bar" at bounding box center [299, 110] width 283 height 49
click at [524, 99] on icon "Edit" at bounding box center [522, 97] width 7 height 7
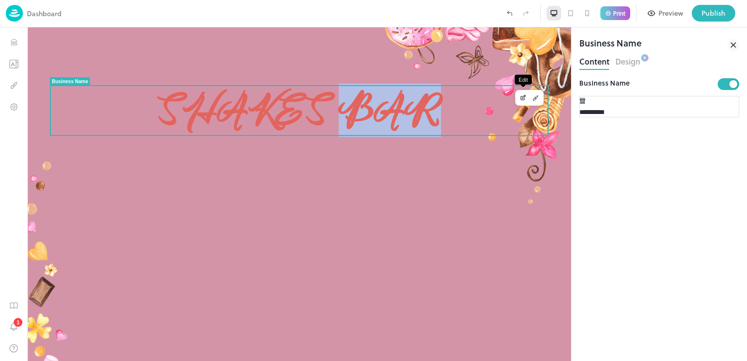
click at [524, 99] on icon "Edit" at bounding box center [522, 97] width 7 height 7
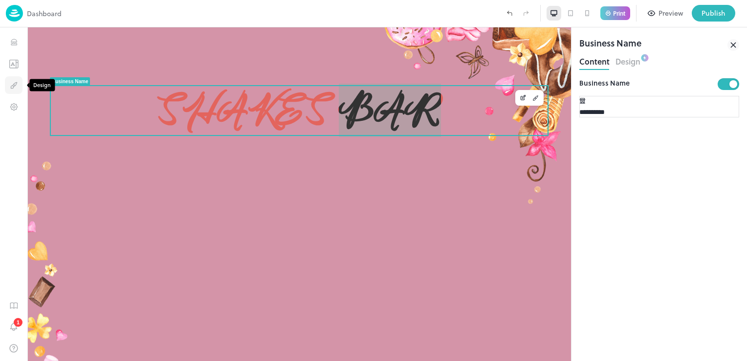
click at [10, 83] on icon "Design" at bounding box center [13, 85] width 9 height 9
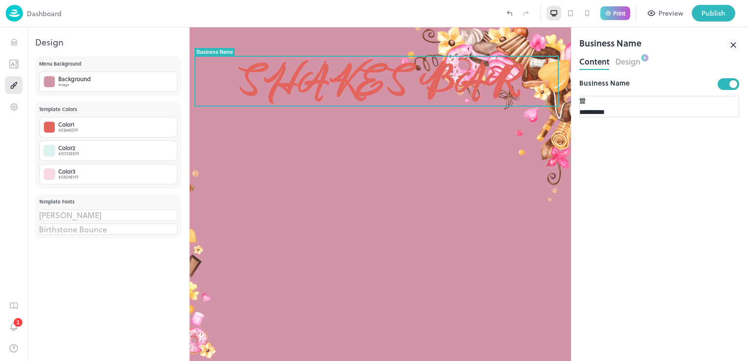
click at [336, 197] on div "Shakes bar" at bounding box center [380, 193] width 381 height 333
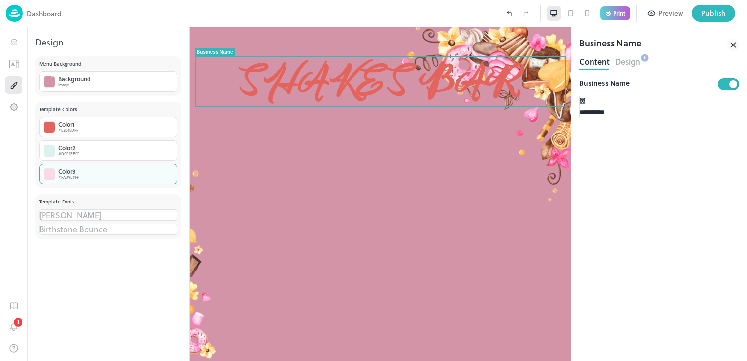
click at [49, 173] on div at bounding box center [49, 174] width 12 height 12
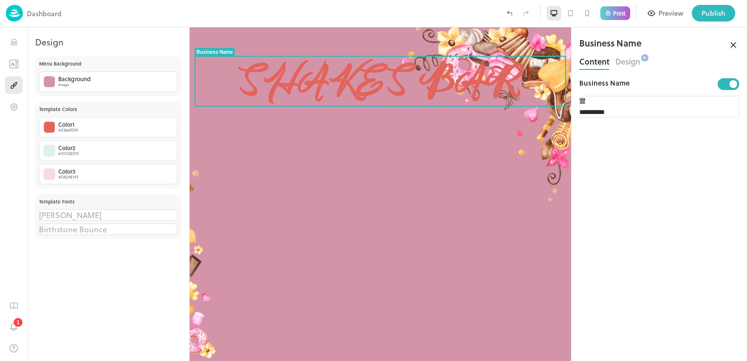
click at [315, 360] on div at bounding box center [373, 361] width 747 height 0
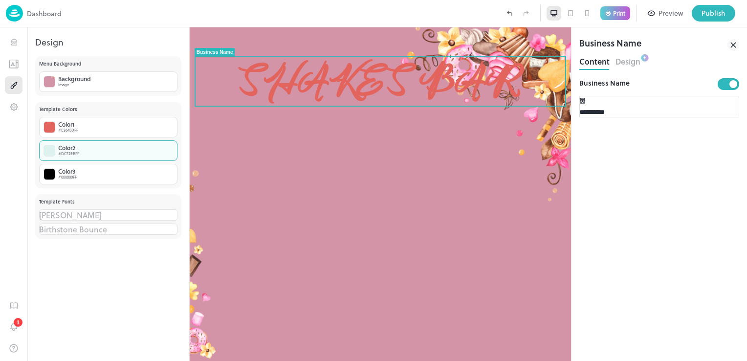
click at [58, 156] on div "Color 2 #DCF2EEFF" at bounding box center [108, 150] width 138 height 21
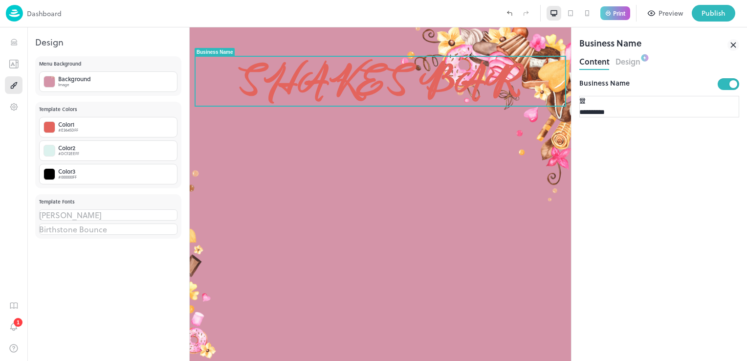
click at [52, 360] on div at bounding box center [373, 361] width 747 height 0
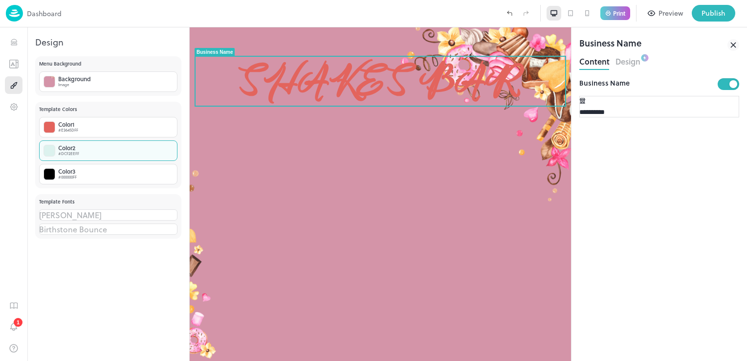
click at [52, 154] on div at bounding box center [49, 151] width 12 height 12
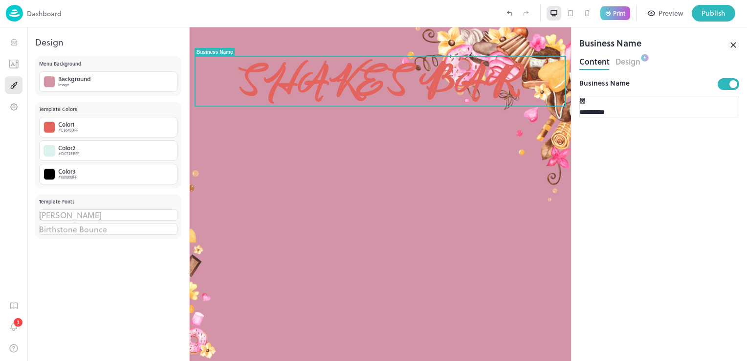
click at [33, 360] on div at bounding box center [373, 361] width 747 height 0
click at [51, 86] on div at bounding box center [49, 82] width 12 height 12
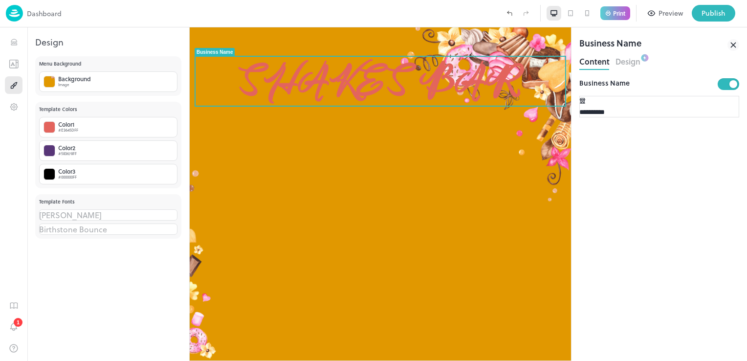
click at [94, 360] on div at bounding box center [373, 361] width 747 height 0
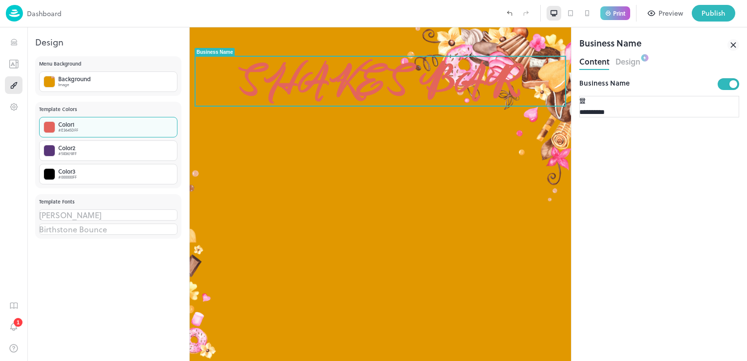
click at [49, 133] on div "Color 1 #E3645DFF" at bounding box center [108, 127] width 138 height 21
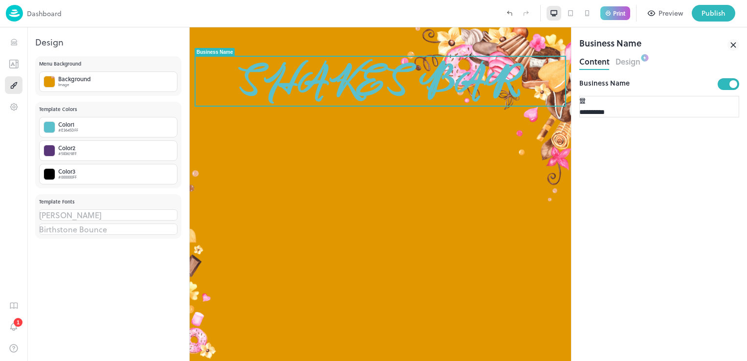
drag, startPoint x: 565, startPoint y: 57, endPoint x: 557, endPoint y: 61, distance: 9.0
click at [557, 360] on div at bounding box center [373, 361] width 747 height 0
click at [19, 88] on button "Design" at bounding box center [14, 85] width 18 height 18
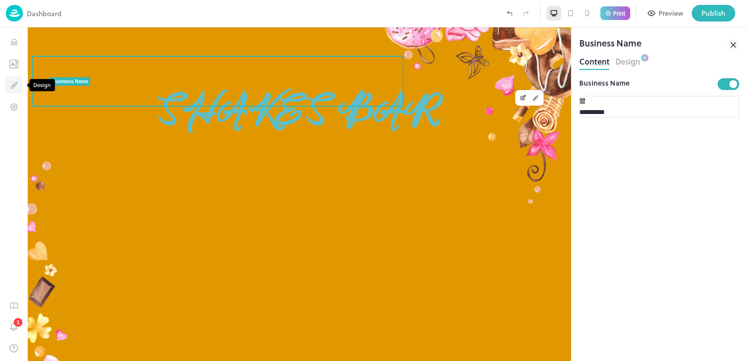
click at [20, 88] on button "Design" at bounding box center [14, 85] width 18 height 18
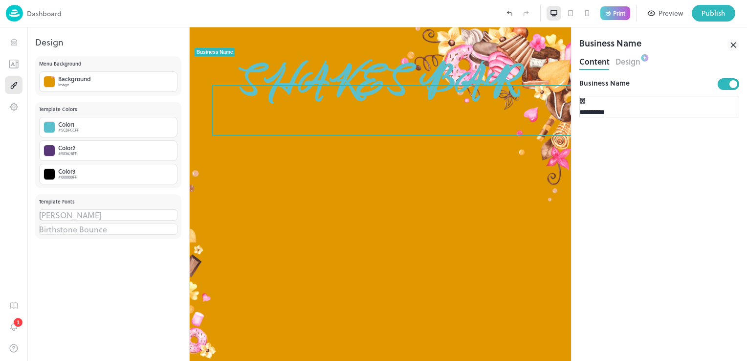
click at [276, 255] on div "Shakes bar" at bounding box center [380, 193] width 381 height 333
click at [11, 66] on icon "Templates" at bounding box center [14, 63] width 10 height 9
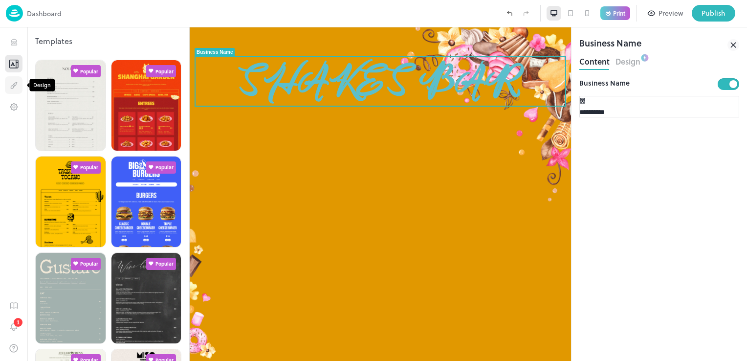
click at [14, 86] on icon "Design" at bounding box center [13, 85] width 9 height 9
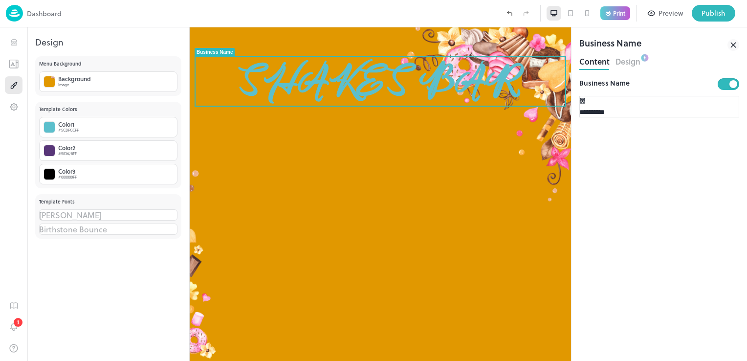
click at [369, 266] on div "Shakes bar" at bounding box center [380, 193] width 381 height 333
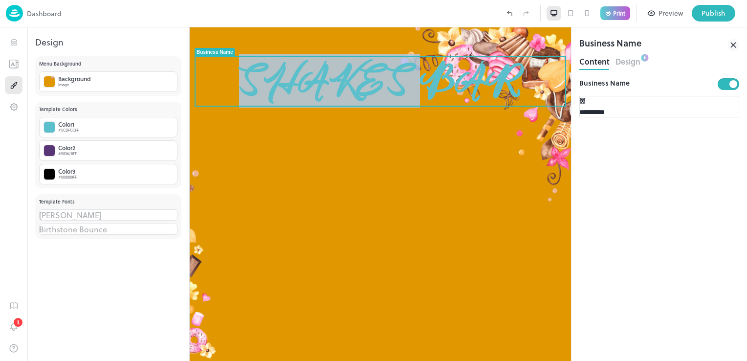
click at [369, 266] on div "Shakes bar" at bounding box center [380, 193] width 381 height 333
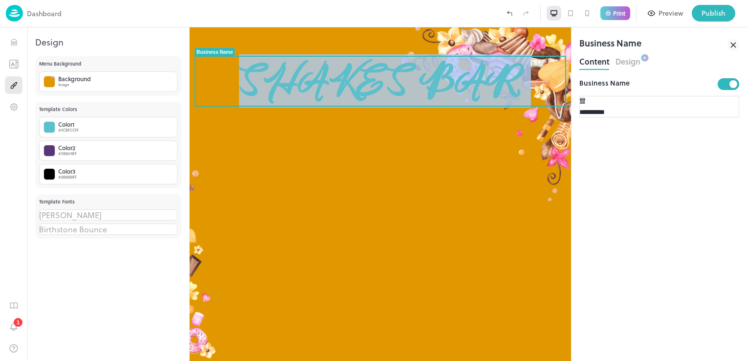
click at [369, 266] on div "Shakes bar" at bounding box center [380, 193] width 381 height 333
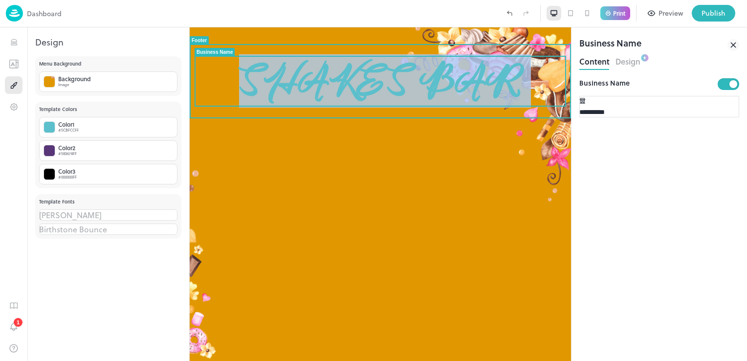
click at [484, 144] on div "Shakes bar" at bounding box center [380, 193] width 381 height 333
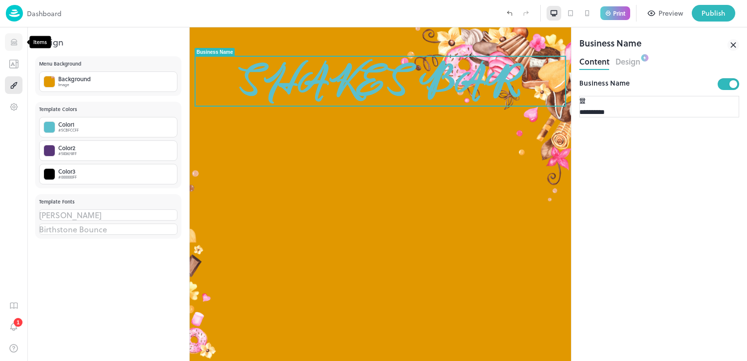
click at [20, 43] on button "Items" at bounding box center [14, 42] width 18 height 18
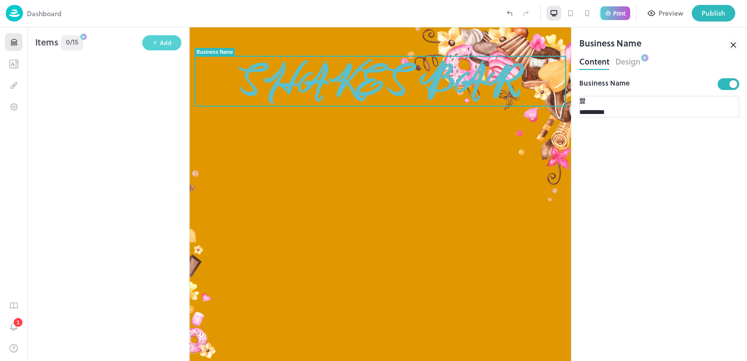
click at [168, 44] on div "Add" at bounding box center [166, 42] width 12 height 9
type input "******"
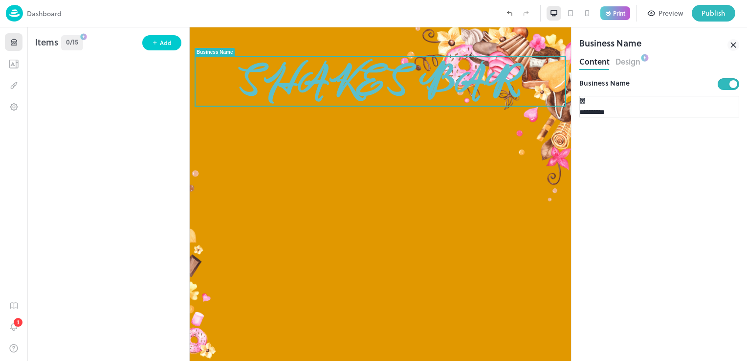
type textarea "**********"
type input "*"
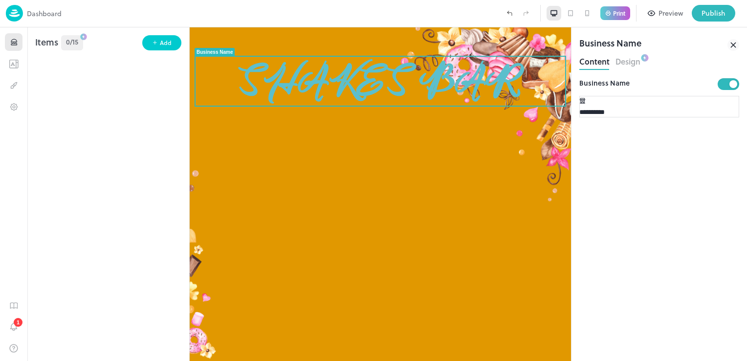
type input "****"
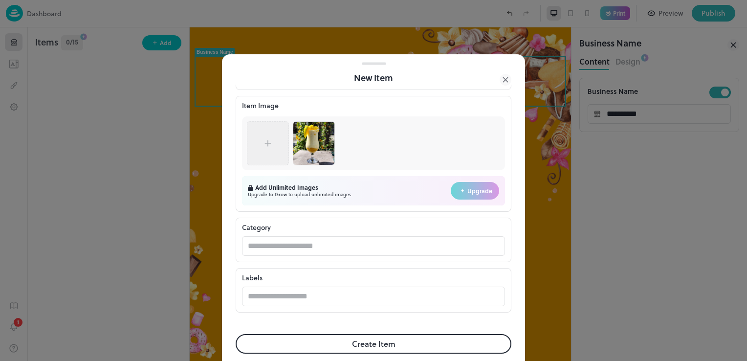
scroll to position [256, 0]
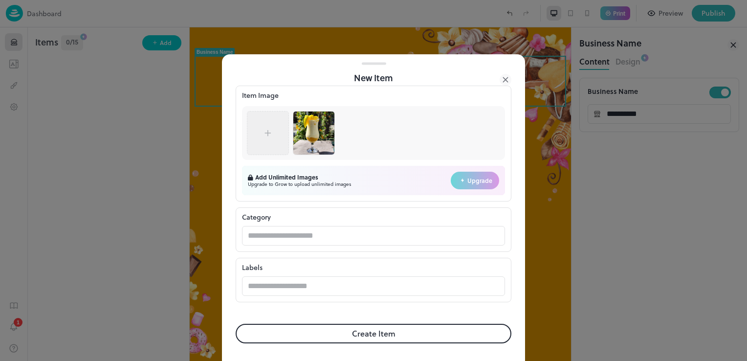
click at [440, 335] on button "Create Item" at bounding box center [374, 333] width 276 height 20
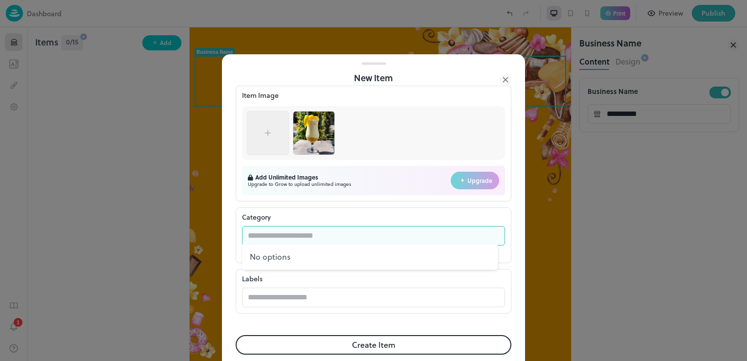
click at [403, 237] on input "text" at bounding box center [364, 236] width 244 height 20
click at [400, 263] on div "No options" at bounding box center [370, 256] width 256 height 25
click at [350, 232] on input "text" at bounding box center [364, 236] width 244 height 20
type input "******"
click at [396, 344] on button "Create Item" at bounding box center [374, 345] width 276 height 20
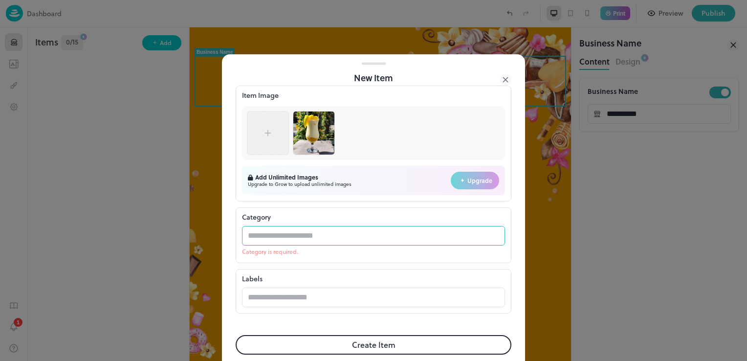
click at [413, 236] on input "text" at bounding box center [364, 236] width 244 height 20
type input "*"
type input "******"
click at [453, 279] on p "Labels" at bounding box center [373, 278] width 263 height 10
click at [443, 228] on input "text" at bounding box center [364, 236] width 244 height 20
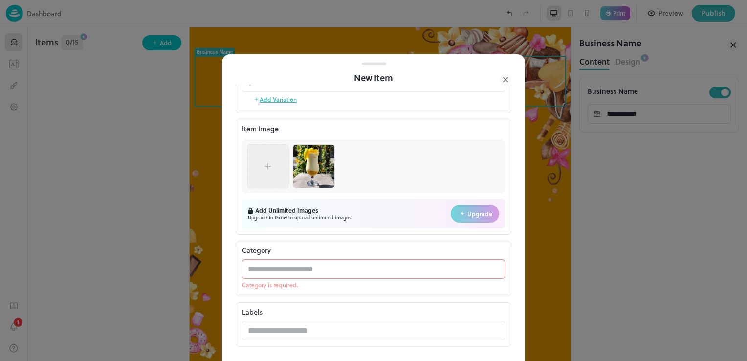
scroll to position [224, 0]
click at [281, 284] on p "Category is required." at bounding box center [373, 284] width 263 height 10
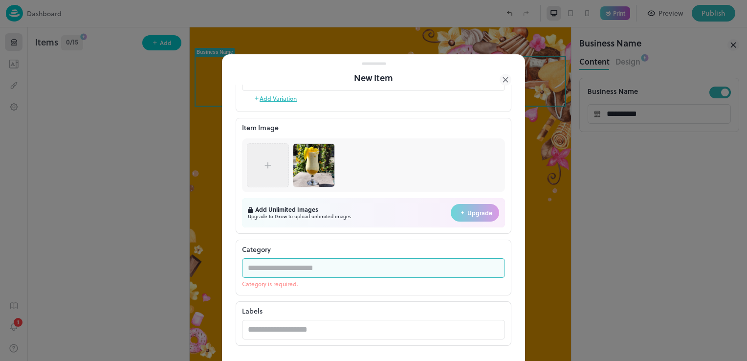
click at [302, 267] on input "text" at bounding box center [364, 268] width 244 height 20
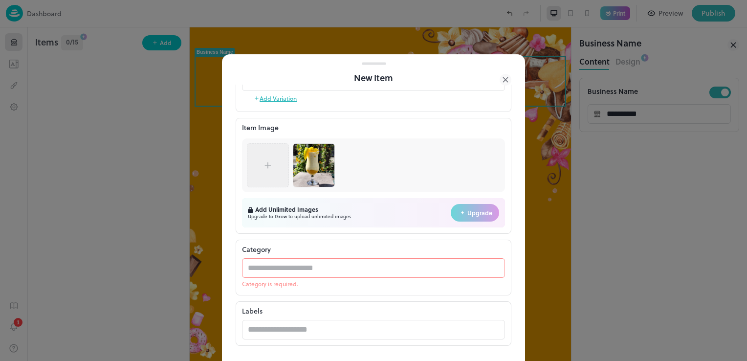
scroll to position [267, 0]
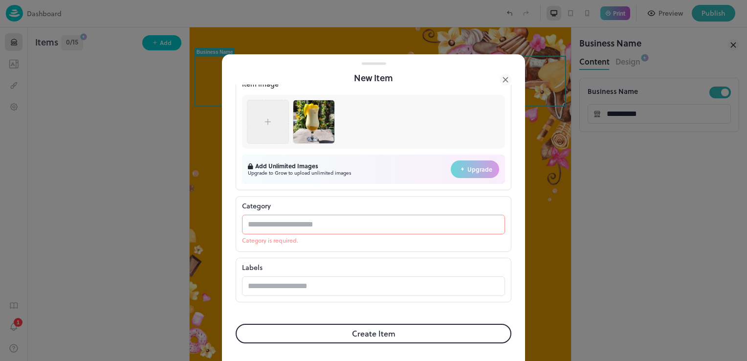
click at [472, 332] on button "Create Item" at bounding box center [374, 333] width 276 height 20
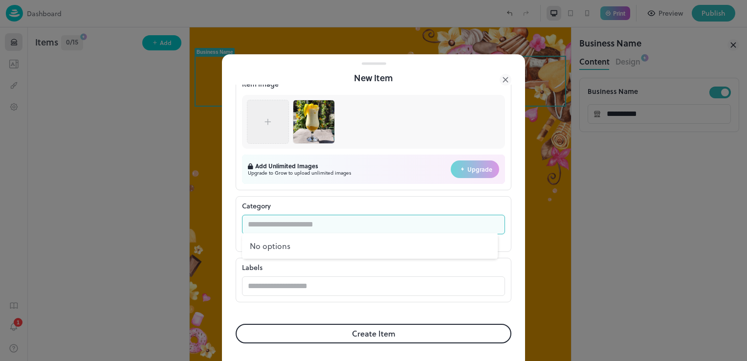
click at [457, 221] on input "text" at bounding box center [364, 225] width 244 height 20
type input "*"
click at [236, 323] on button "Create Item" at bounding box center [374, 333] width 276 height 20
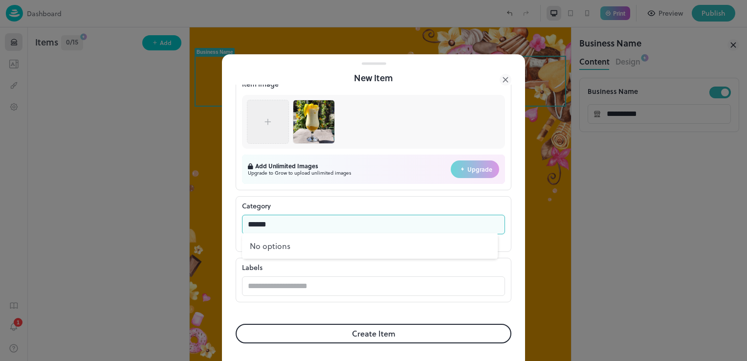
click at [236, 323] on button "Create Item" at bounding box center [374, 333] width 276 height 20
type input "*"
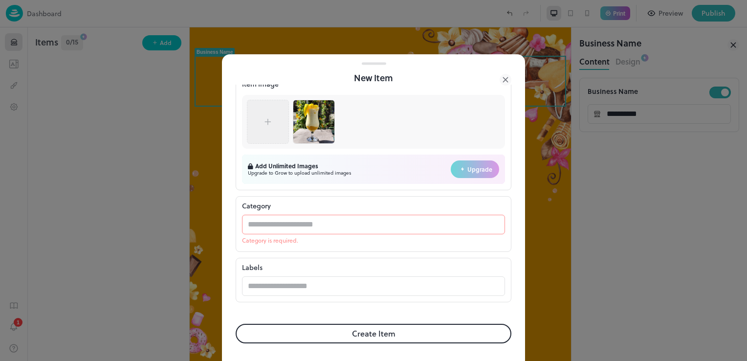
click at [504, 79] on icon at bounding box center [505, 79] width 4 height 4
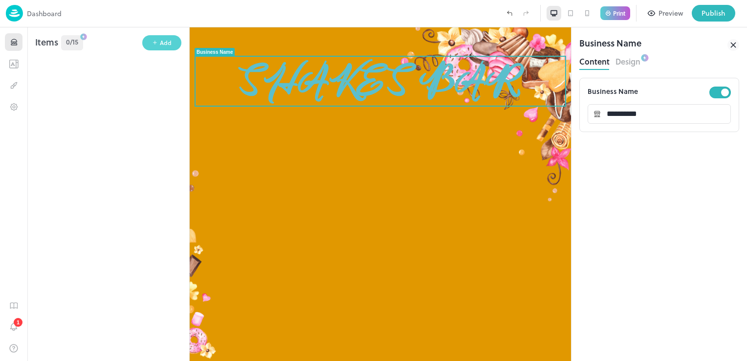
click at [154, 42] on icon "button" at bounding box center [155, 43] width 6 height 6
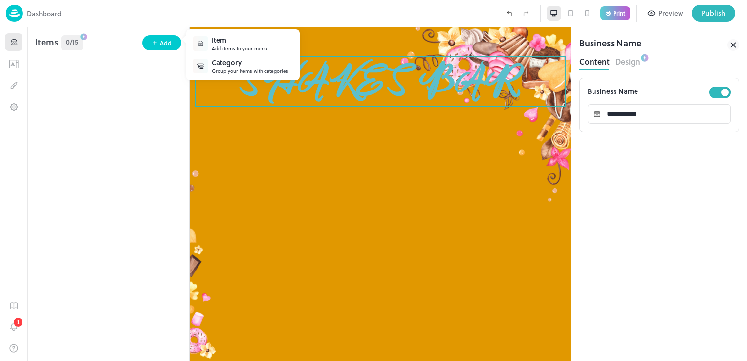
click at [214, 71] on div "Group your items with categories" at bounding box center [250, 70] width 77 height 7
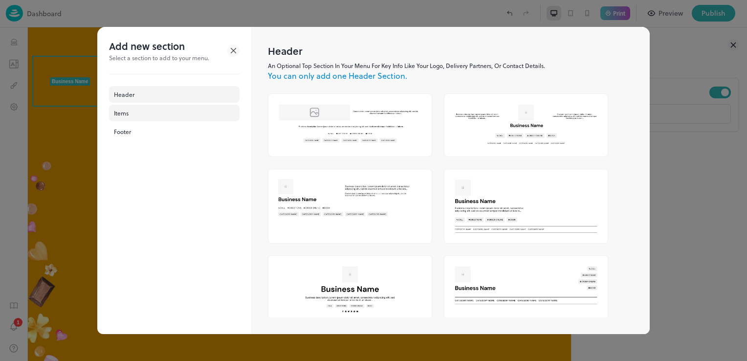
click at [229, 111] on div "Items" at bounding box center [174, 113] width 130 height 17
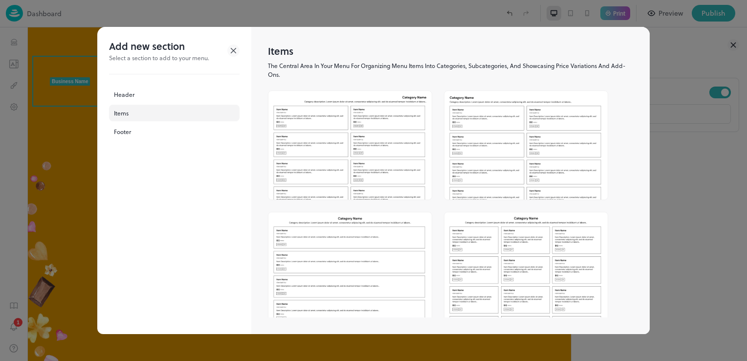
click at [229, 110] on div "Items" at bounding box center [174, 113] width 130 height 17
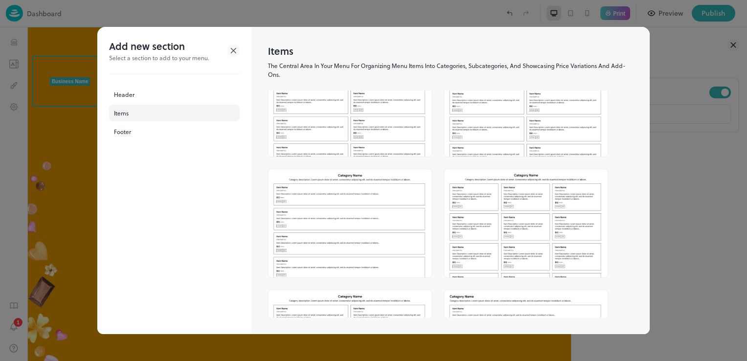
scroll to position [43, 0]
click at [467, 296] on img at bounding box center [525, 344] width 163 height 108
type input "*****"
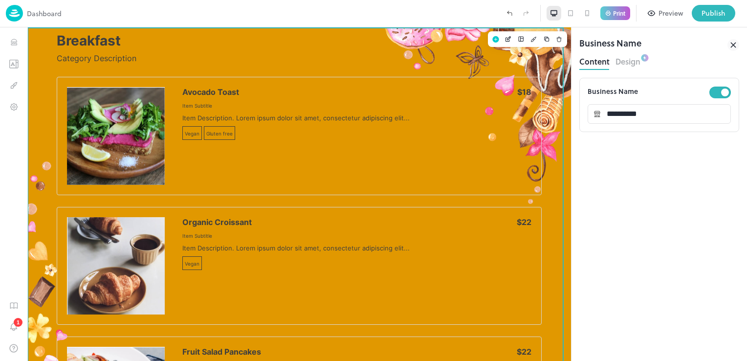
click at [104, 40] on p "Breakfast" at bounding box center [299, 40] width 485 height 17
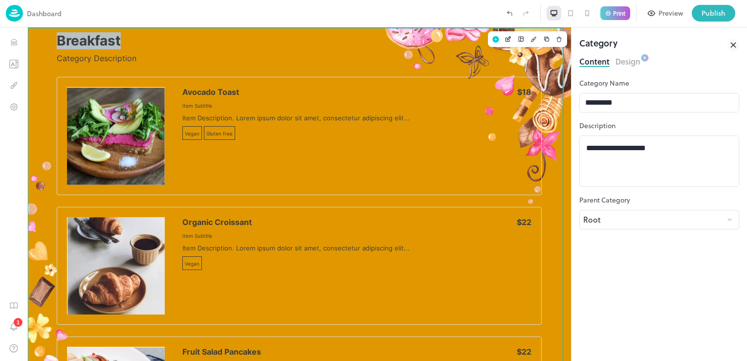
click at [104, 40] on p "Breakfast" at bounding box center [299, 40] width 485 height 17
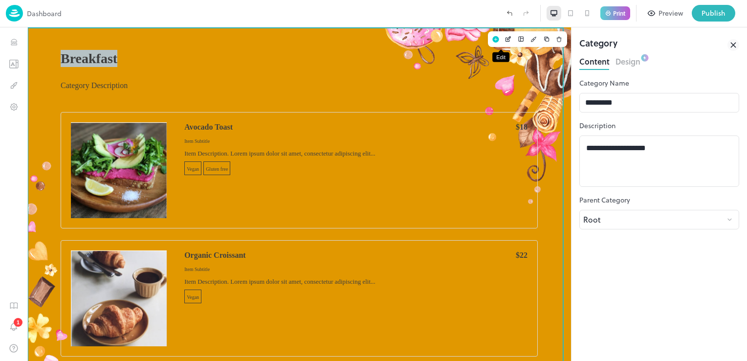
click at [504, 38] on icon "Edit" at bounding box center [507, 39] width 7 height 7
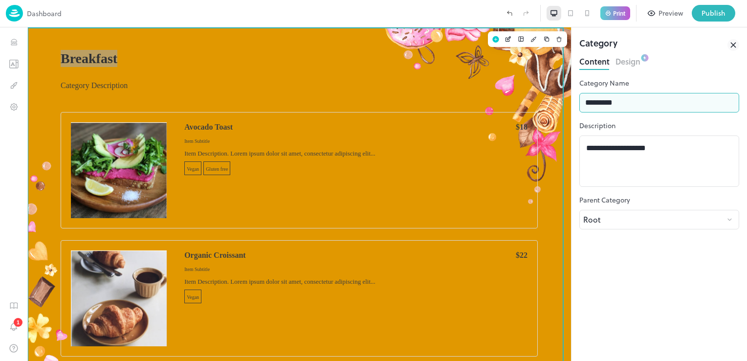
click at [635, 104] on input "*********" at bounding box center [659, 103] width 160 height 20
type input "*"
type input "**********"
click at [123, 65] on div "Shakes Bar Category Description" at bounding box center [299, 74] width 477 height 76
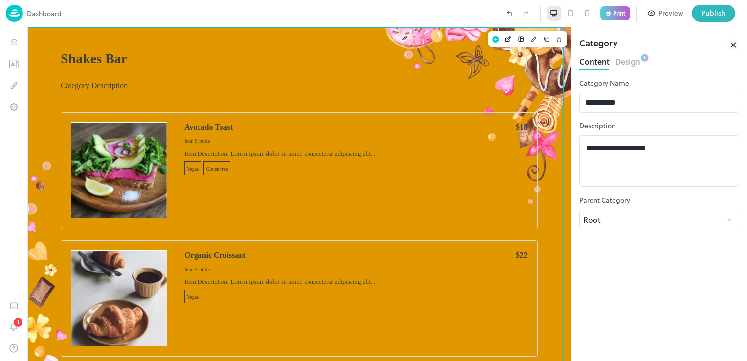
click at [123, 81] on p "Category Description" at bounding box center [299, 86] width 477 height 10
click at [694, 157] on textarea "**********" at bounding box center [659, 161] width 146 height 35
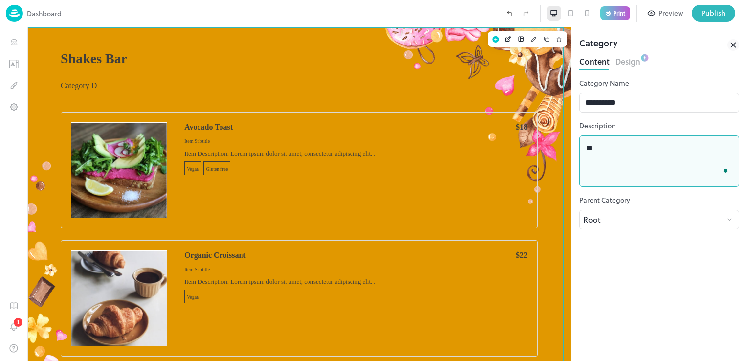
type textarea "*"
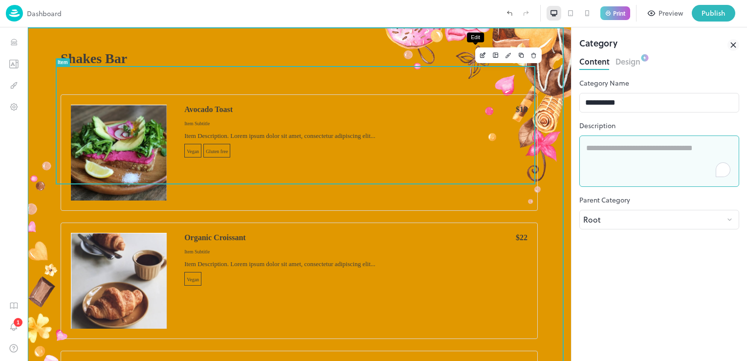
click at [480, 56] on icon "Edit" at bounding box center [482, 56] width 4 height 4
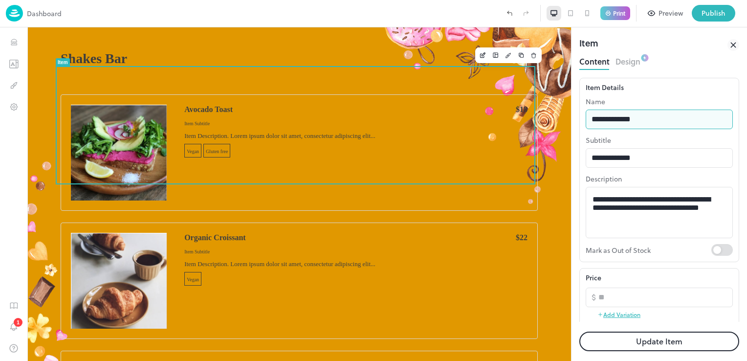
click at [683, 112] on input "**********" at bounding box center [658, 119] width 147 height 20
type input "*"
type input "******"
click at [682, 166] on input "**********" at bounding box center [658, 158] width 147 height 20
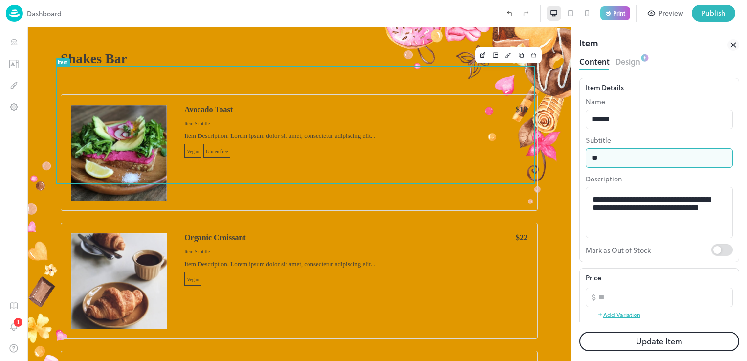
type input "*"
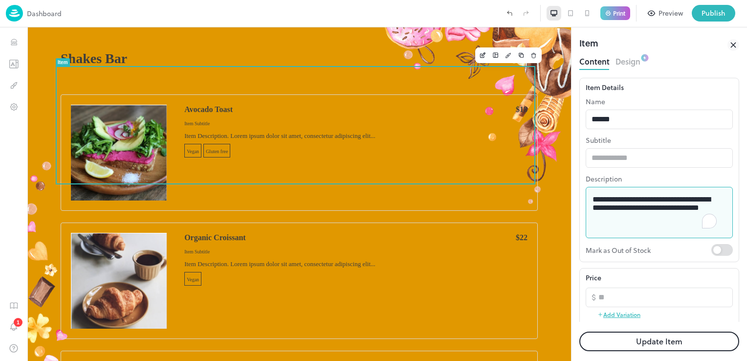
click at [647, 227] on textarea "**********" at bounding box center [655, 212] width 126 height 35
type textarea "*"
click at [656, 218] on textarea "*" at bounding box center [655, 212] width 126 height 35
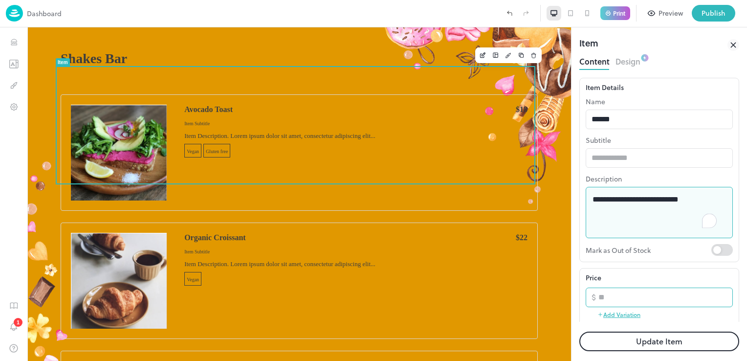
type textarea "**********"
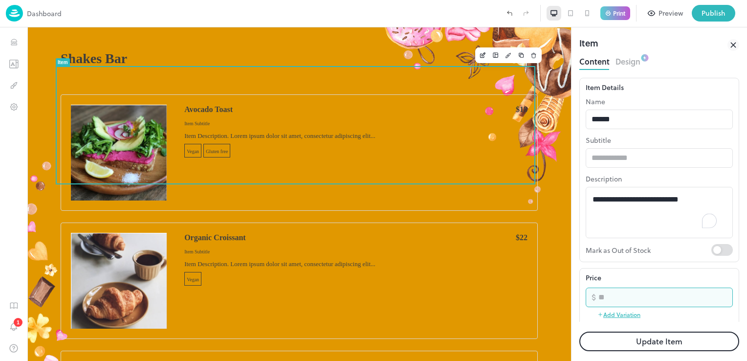
click at [628, 298] on input "**" at bounding box center [665, 297] width 134 height 20
type input "*"
type input "****"
click at [693, 341] on button "Update Item" at bounding box center [659, 341] width 160 height 20
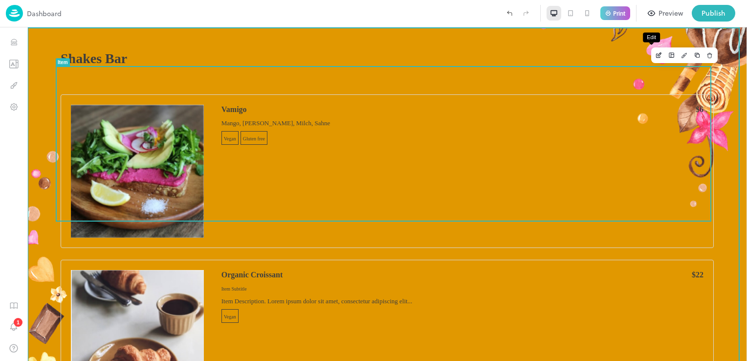
click at [655, 58] on icon "Edit" at bounding box center [658, 55] width 7 height 7
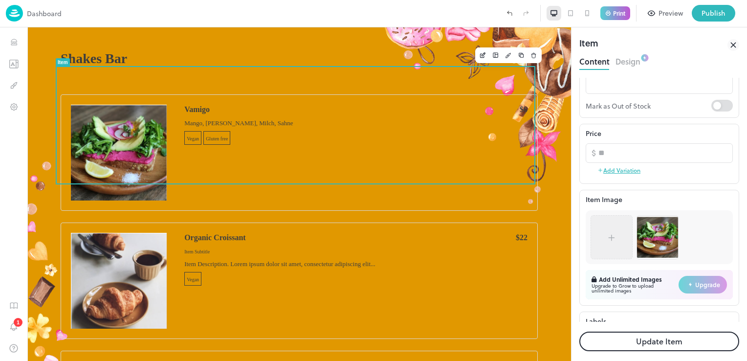
scroll to position [207, 0]
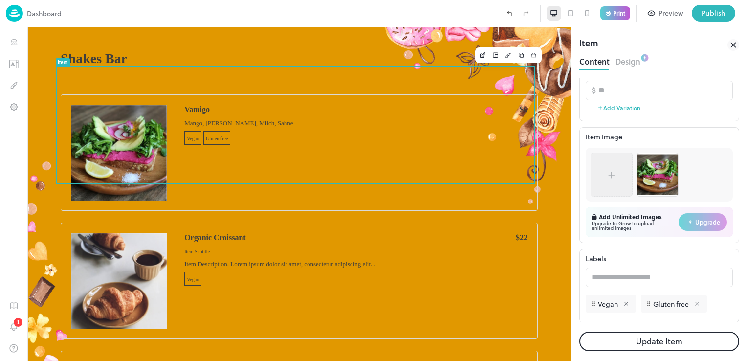
click at [696, 305] on icon at bounding box center [696, 303] width 7 height 7
click at [627, 305] on icon at bounding box center [626, 303] width 7 height 7
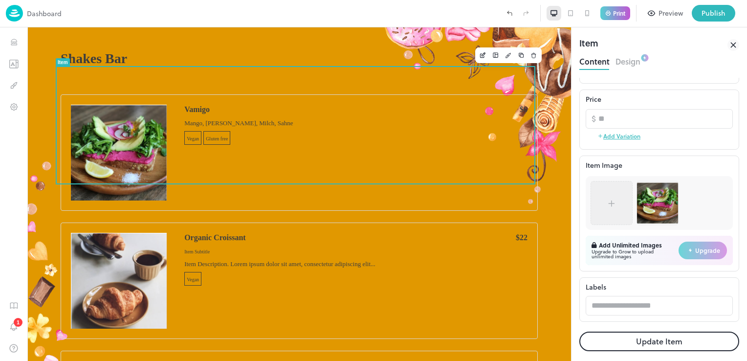
scroll to position [177, 0]
click at [652, 206] on img at bounding box center [657, 203] width 41 height 41
click at [598, 212] on div at bounding box center [611, 204] width 29 height 34
click at [599, 212] on div at bounding box center [611, 204] width 29 height 34
click at [659, 196] on img at bounding box center [657, 203] width 41 height 41
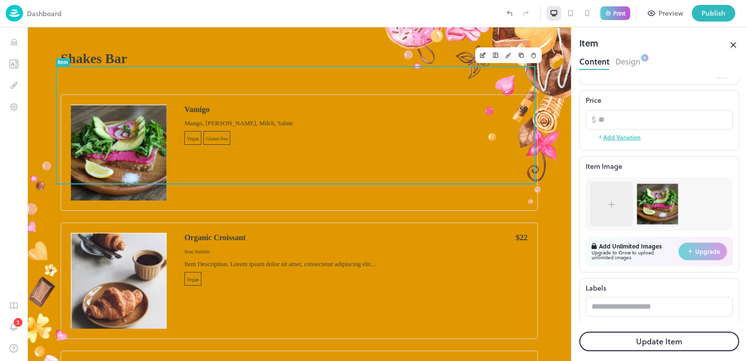
click at [615, 206] on icon at bounding box center [611, 204] width 10 height 10
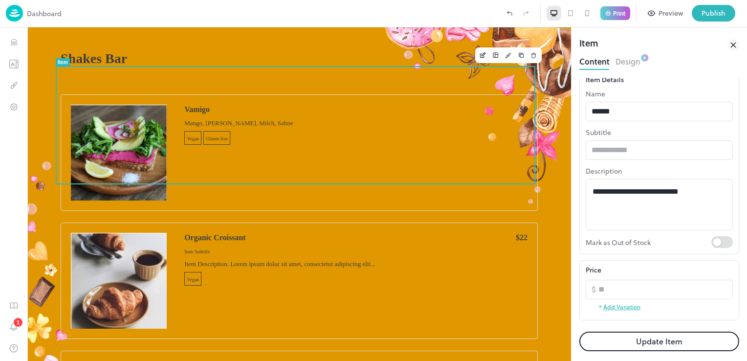
scroll to position [0, 0]
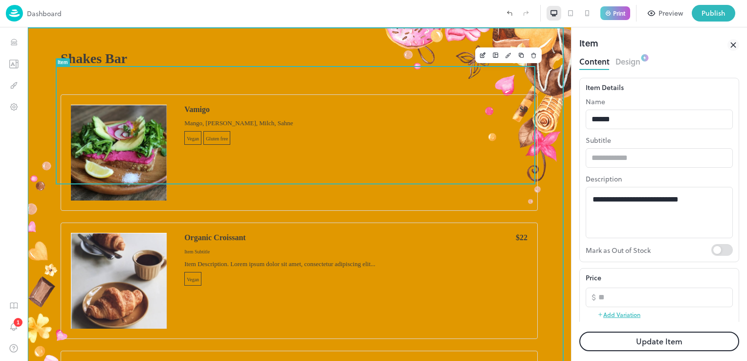
click at [148, 141] on img at bounding box center [119, 153] width 96 height 96
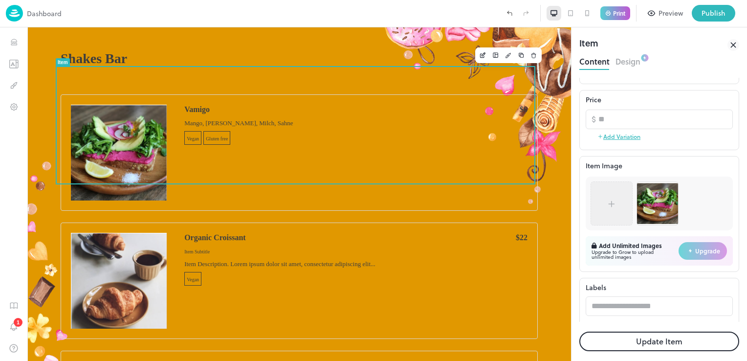
scroll to position [178, 0]
drag, startPoint x: 623, startPoint y: 215, endPoint x: 650, endPoint y: 210, distance: 27.4
click at [624, 214] on div at bounding box center [611, 203] width 29 height 34
click at [656, 209] on img at bounding box center [657, 202] width 41 height 41
drag, startPoint x: 656, startPoint y: 209, endPoint x: 688, endPoint y: 209, distance: 31.8
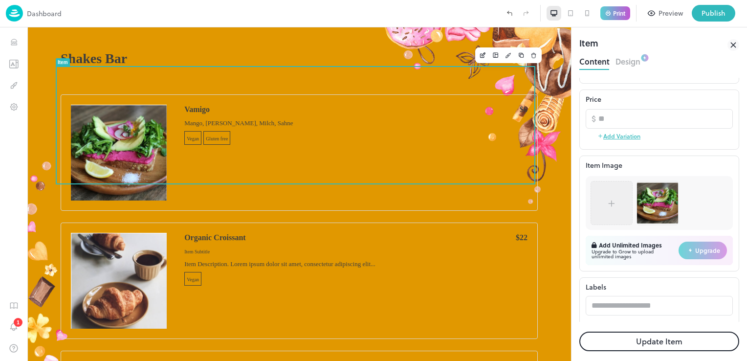
click at [688, 209] on div at bounding box center [658, 203] width 147 height 54
drag, startPoint x: 688, startPoint y: 209, endPoint x: 653, endPoint y: 222, distance: 37.6
click at [653, 222] on div at bounding box center [658, 203] width 147 height 54
click at [653, 222] on img at bounding box center [657, 202] width 41 height 41
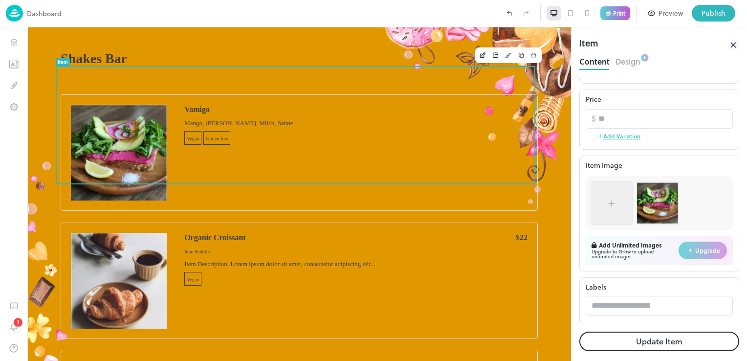
click at [628, 202] on div at bounding box center [611, 203] width 42 height 44
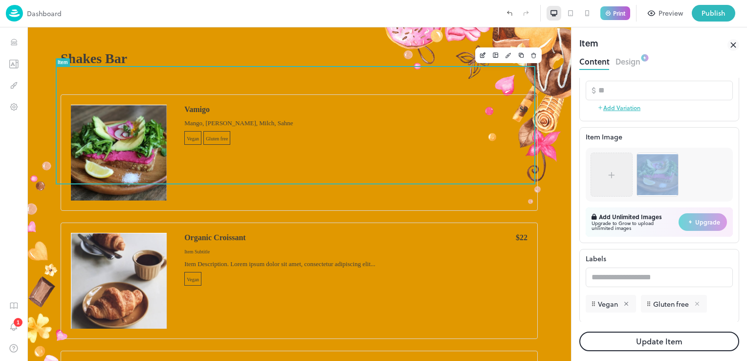
click at [697, 303] on icon at bounding box center [697, 303] width 4 height 4
click at [625, 305] on icon at bounding box center [626, 303] width 7 height 7
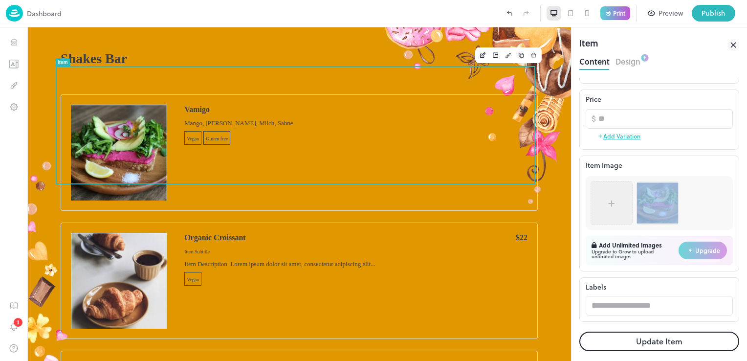
scroll to position [177, 0]
click at [650, 337] on button "Update Item" at bounding box center [659, 341] width 160 height 20
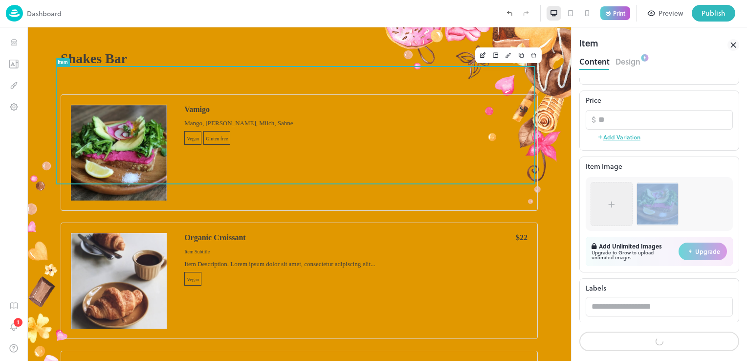
scroll to position [176, 0]
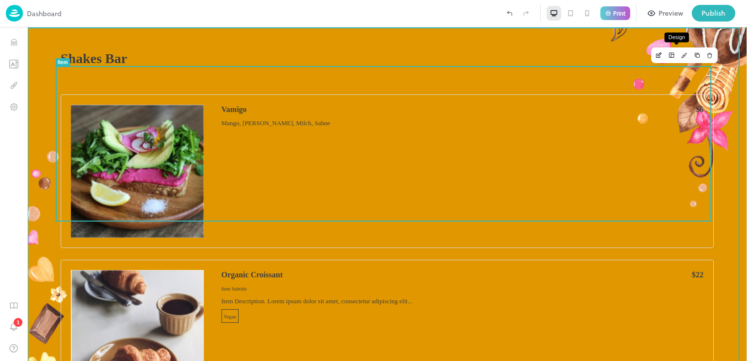
click at [681, 54] on icon "Design" at bounding box center [684, 55] width 7 height 7
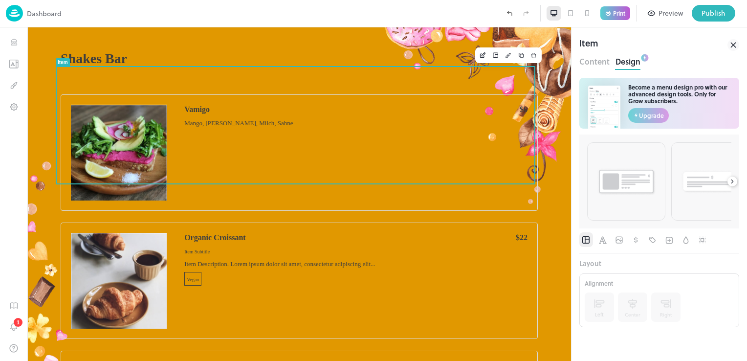
click at [605, 62] on button "Content" at bounding box center [594, 60] width 30 height 13
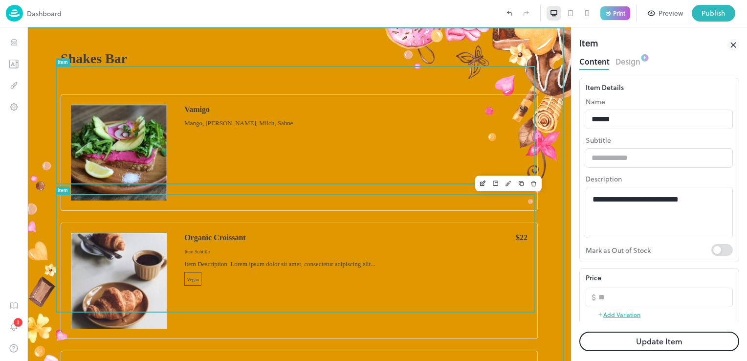
click at [149, 233] on img at bounding box center [119, 281] width 96 height 96
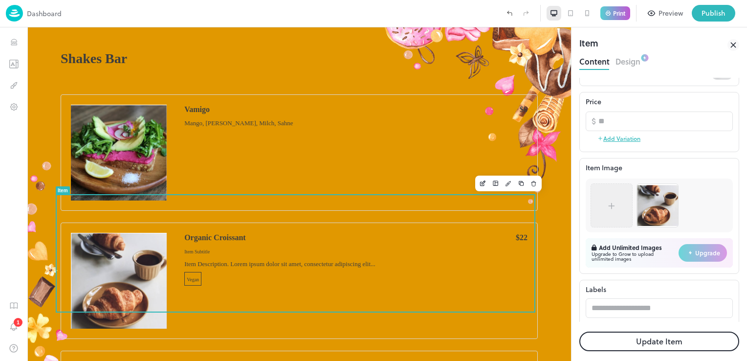
scroll to position [177, 0]
click at [654, 202] on img at bounding box center [657, 204] width 41 height 41
click at [15, 48] on button "Items" at bounding box center [14, 42] width 18 height 18
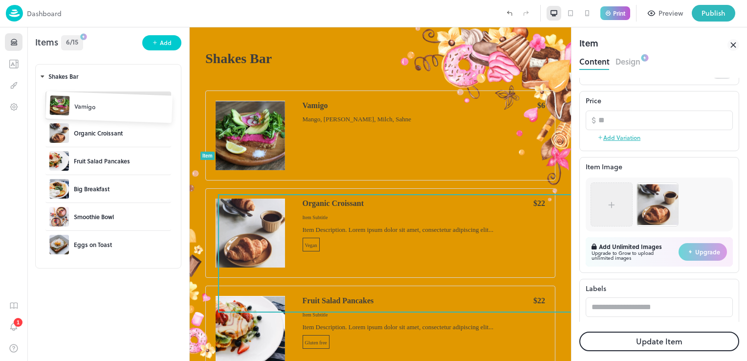
click at [54, 107] on body "**********" at bounding box center [373, 180] width 747 height 361
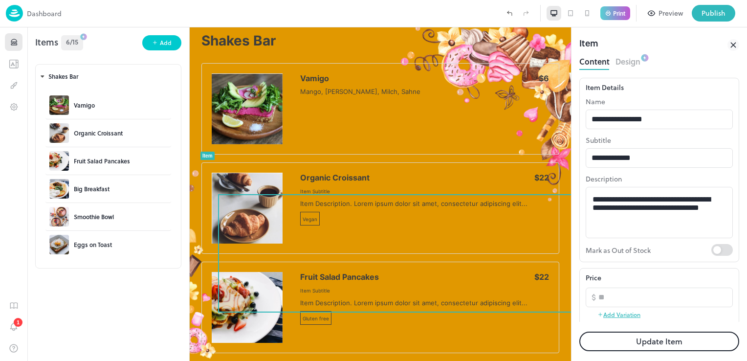
scroll to position [177, 0]
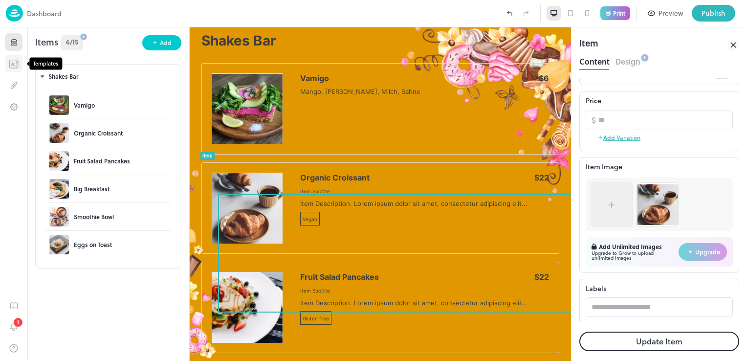
click at [18, 66] on icon "Templates" at bounding box center [14, 64] width 8 height 8
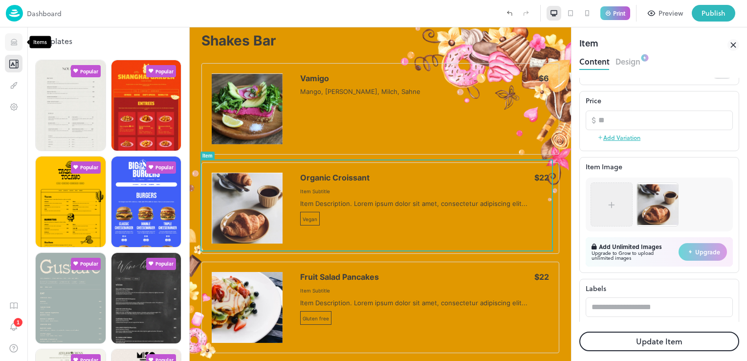
click at [8, 44] on button "Items" at bounding box center [14, 42] width 18 height 18
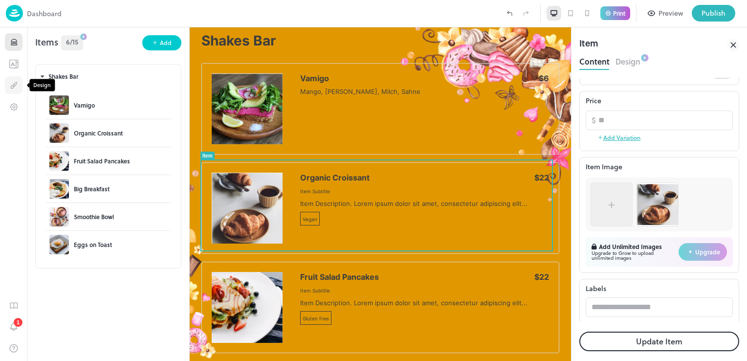
click at [17, 87] on icon "Design" at bounding box center [13, 85] width 9 height 9
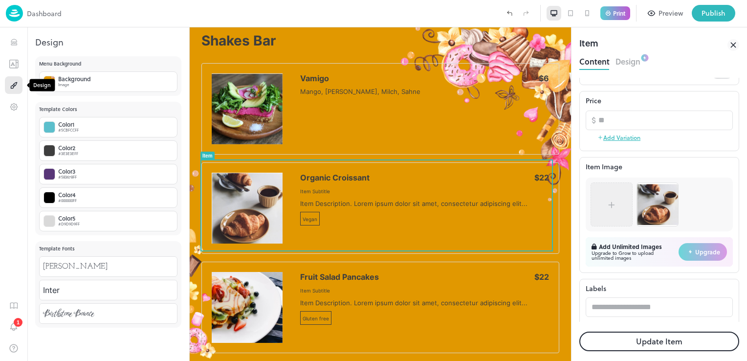
click at [17, 81] on icon "Design" at bounding box center [13, 85] width 9 height 9
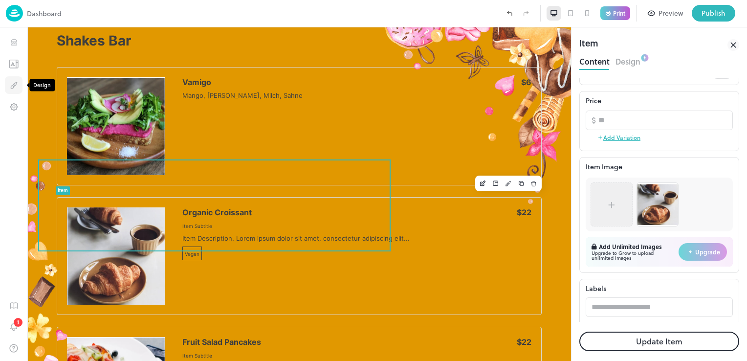
click at [16, 82] on icon "Design" at bounding box center [14, 84] width 3 height 4
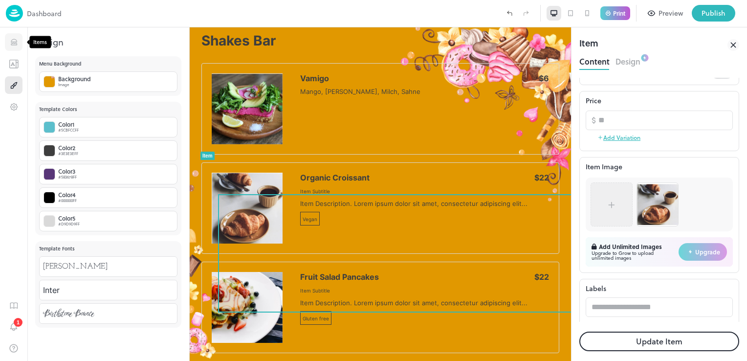
click at [10, 41] on icon "Items" at bounding box center [13, 42] width 9 height 9
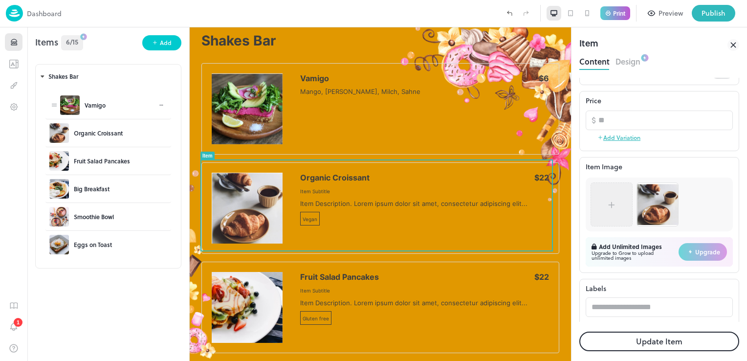
click at [67, 105] on img at bounding box center [70, 105] width 20 height 20
